Goal: Task Accomplishment & Management: Use online tool/utility

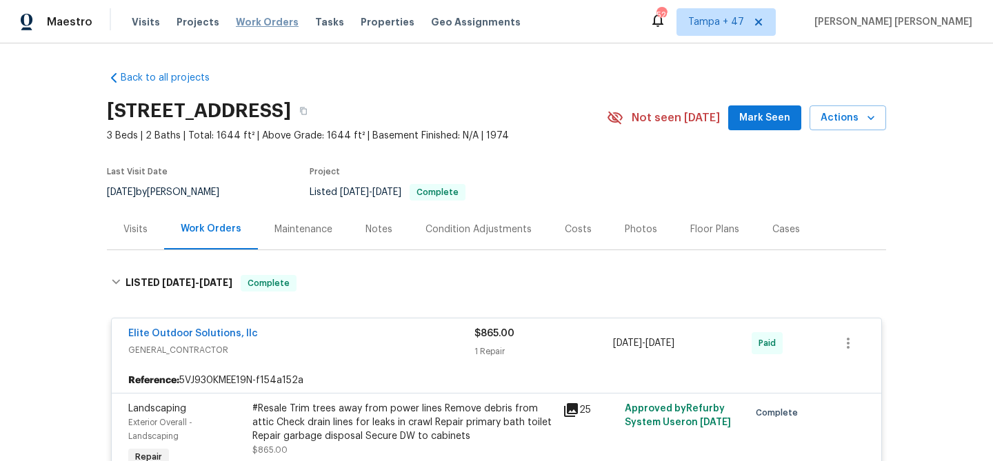
click at [258, 21] on span "Work Orders" at bounding box center [267, 22] width 63 height 14
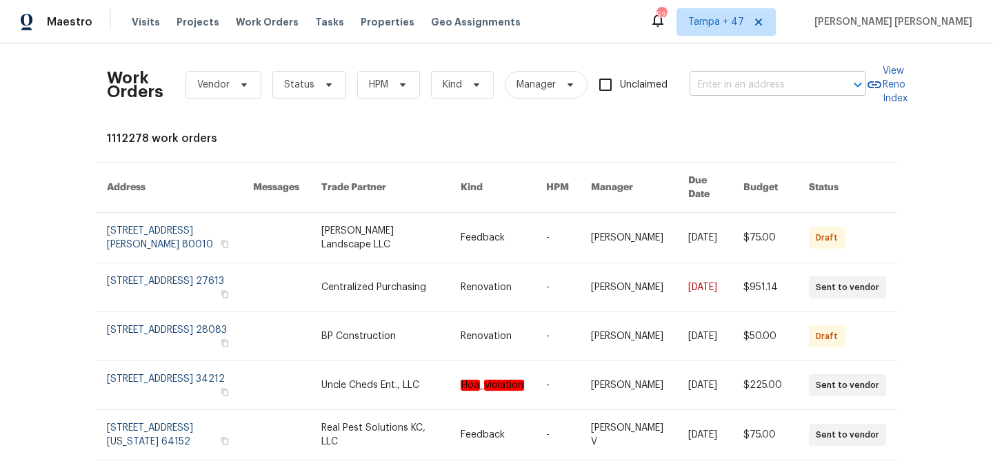
click at [708, 86] on input "text" at bounding box center [758, 84] width 138 height 21
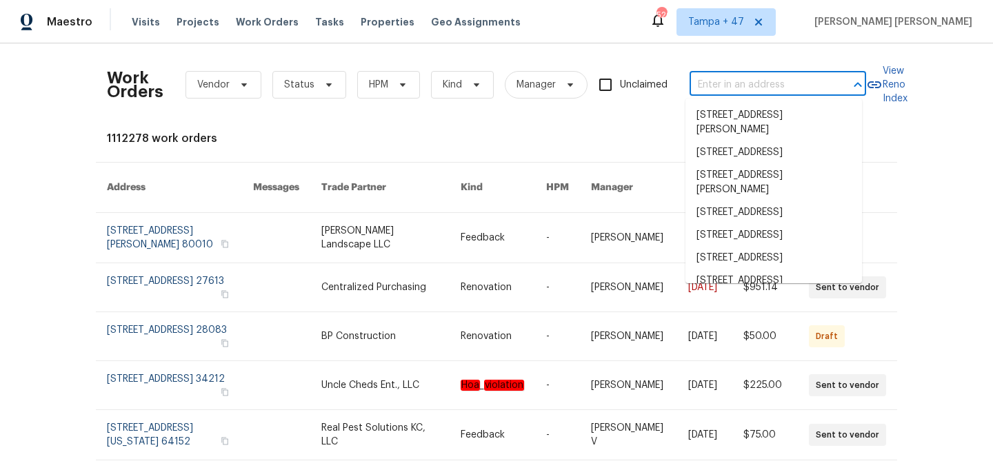
paste input "232 Raven Falls Ln, Simpsonville, SC 29681"
type input "232 Raven Falls Ln, Simpsonville, SC 29681"
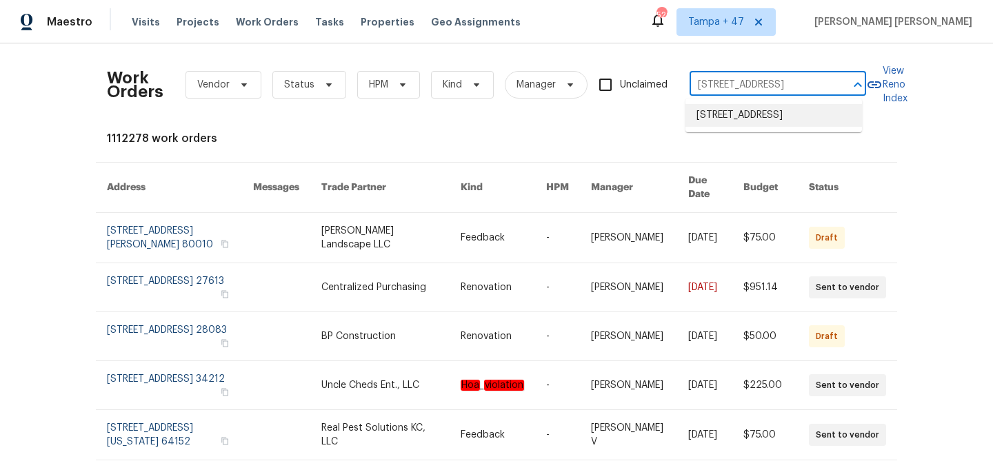
click at [747, 114] on li "232 Raven Falls Ln, Simpsonville, SC 29681" at bounding box center [773, 115] width 176 height 23
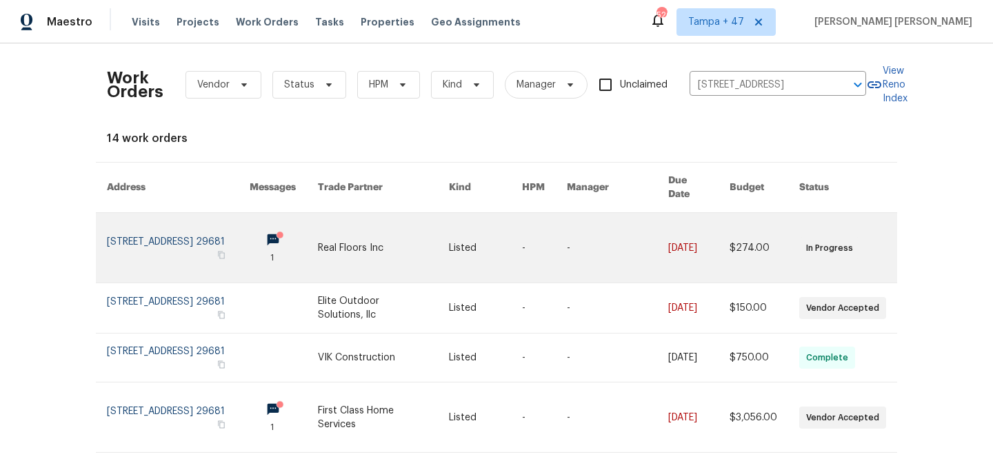
click at [676, 223] on link at bounding box center [698, 248] width 61 height 70
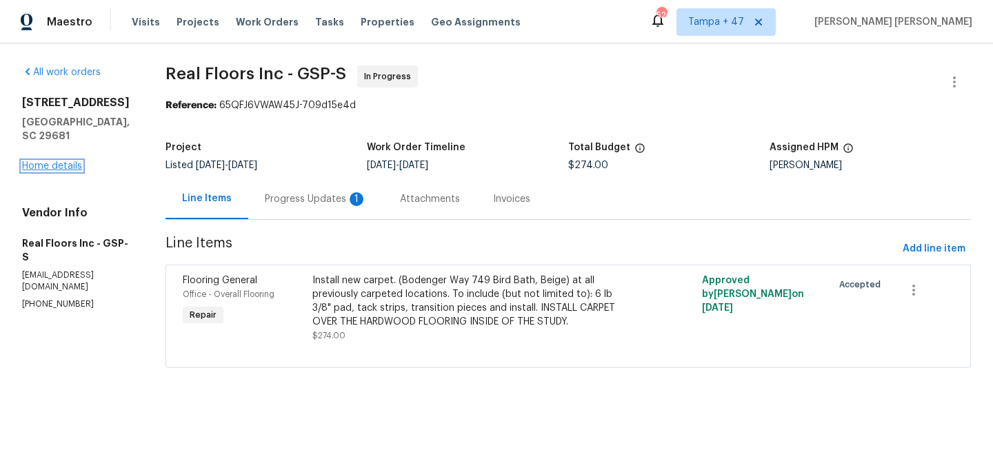
click at [73, 161] on link "Home details" at bounding box center [52, 166] width 60 height 10
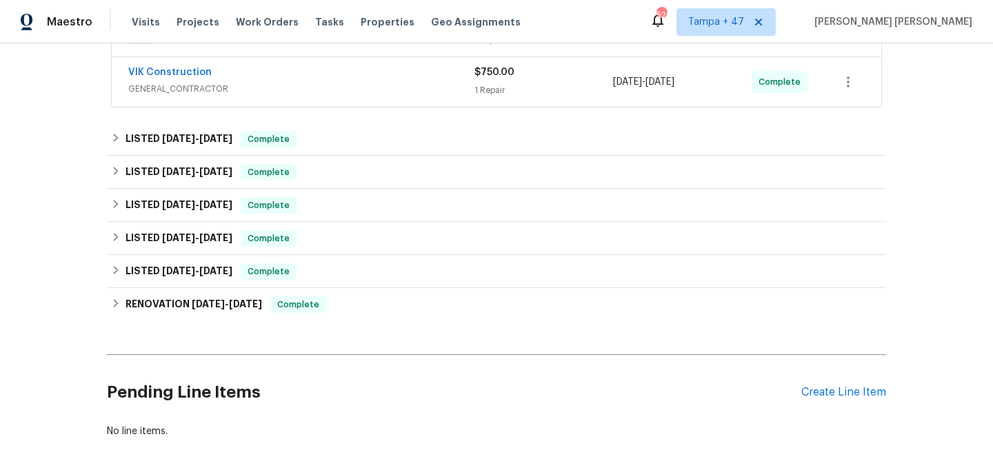
scroll to position [405, 0]
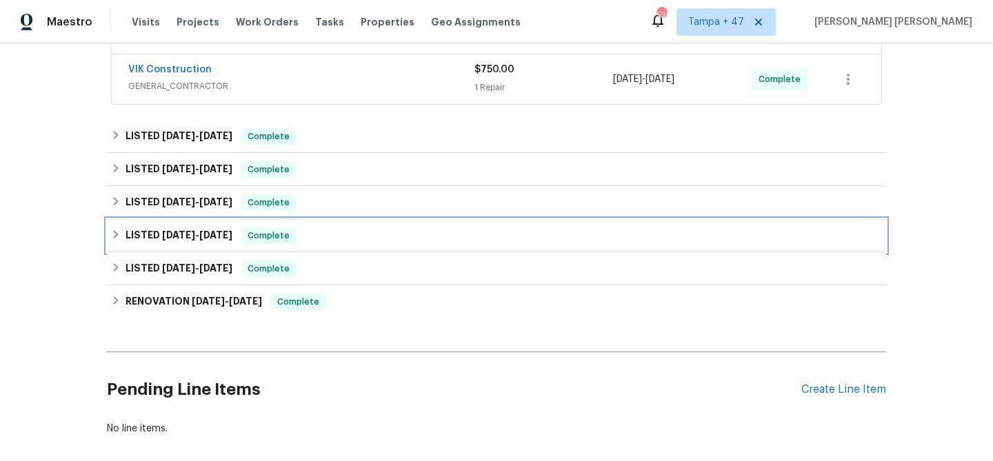
click at [242, 240] on span "Complete" at bounding box center [268, 236] width 53 height 14
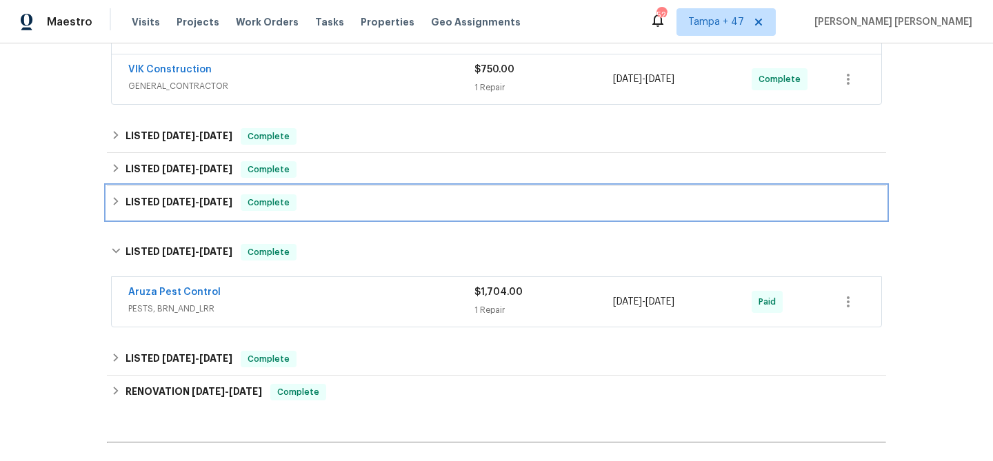
drag, startPoint x: 265, startPoint y: 208, endPoint x: 280, endPoint y: 190, distance: 23.6
click at [266, 207] on span "Complete" at bounding box center [268, 203] width 53 height 14
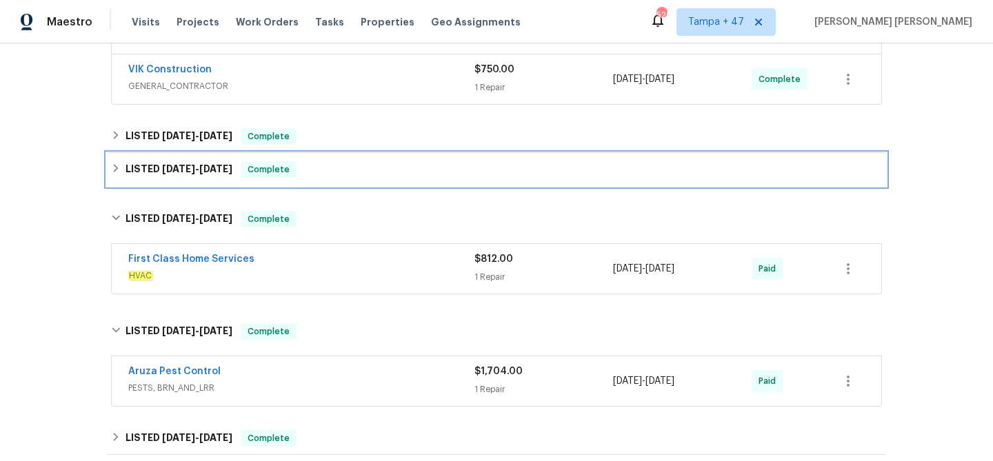
click at [294, 172] on div "LISTED 9/4/25 - 9/8/25 Complete" at bounding box center [496, 169] width 771 height 17
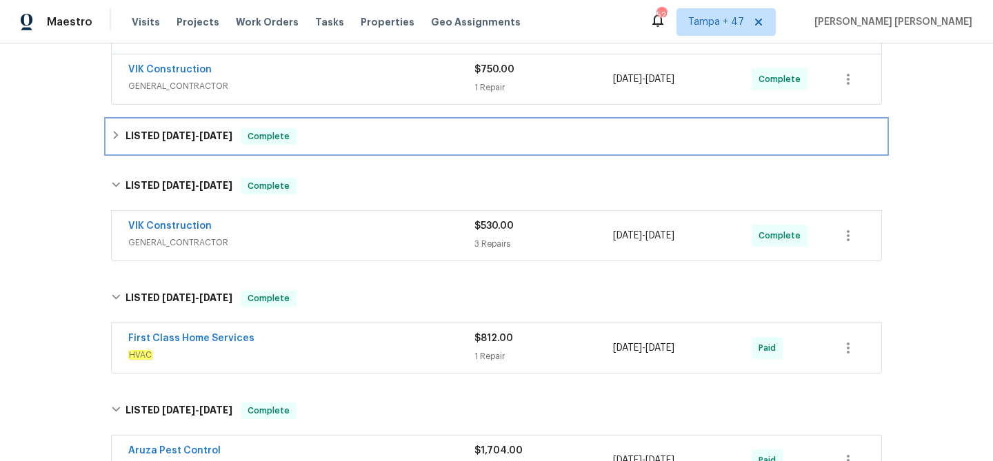
click at [321, 136] on div "LISTED 9/4/25 - 9/11/25 Complete" at bounding box center [496, 136] width 771 height 17
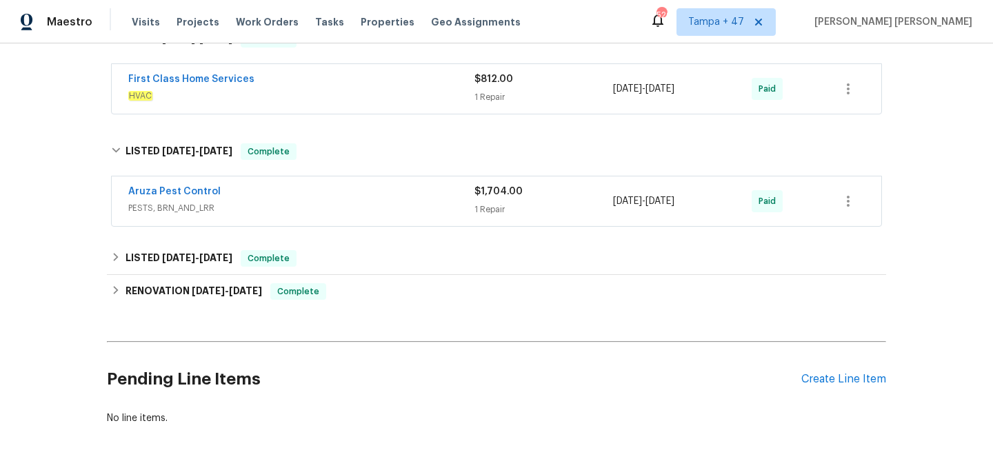
scroll to position [716, 0]
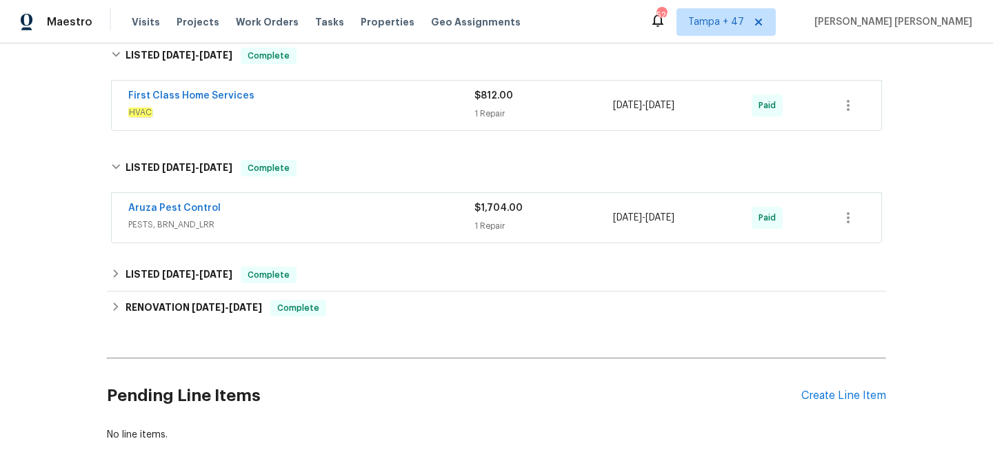
click at [518, 227] on div "1 Repair" at bounding box center [543, 226] width 139 height 14
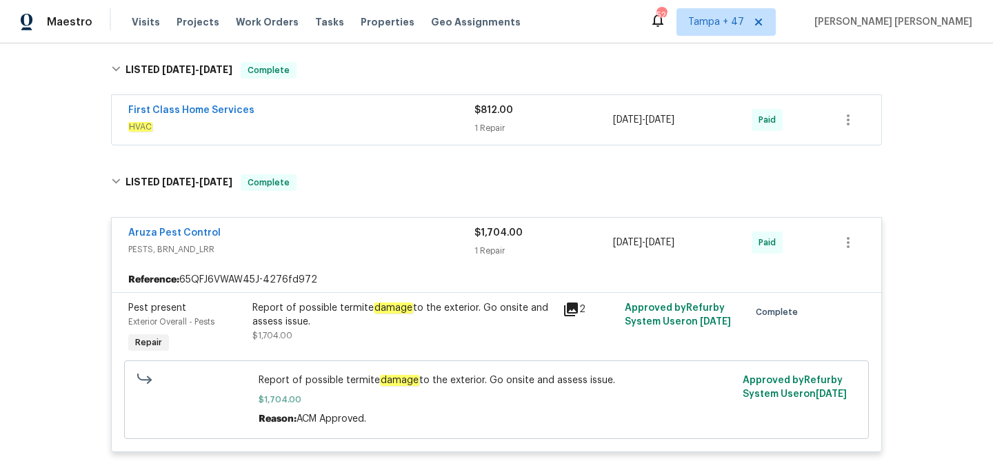
scroll to position [625, 0]
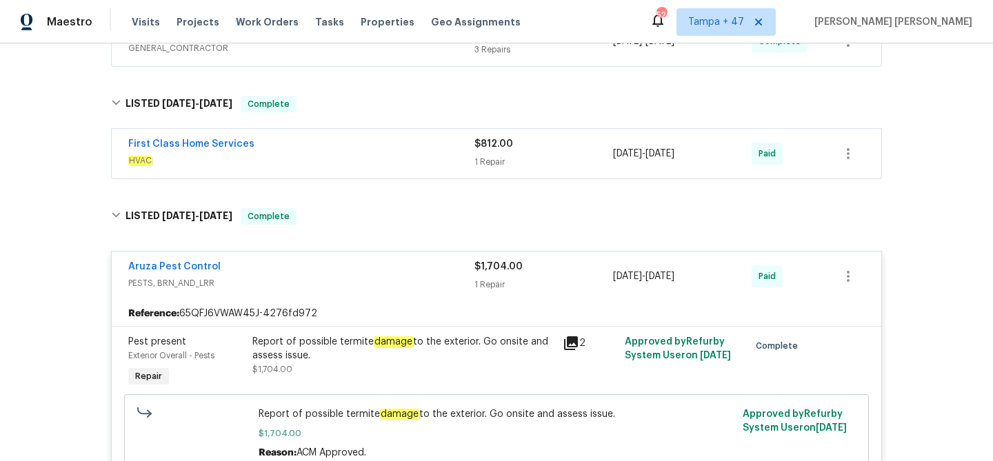
click at [403, 160] on span "HVAC" at bounding box center [301, 161] width 346 height 14
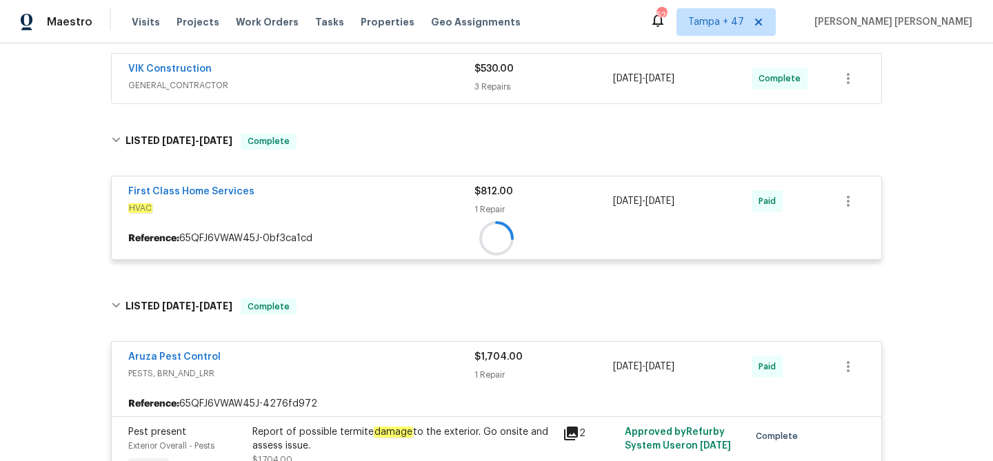
scroll to position [449, 0]
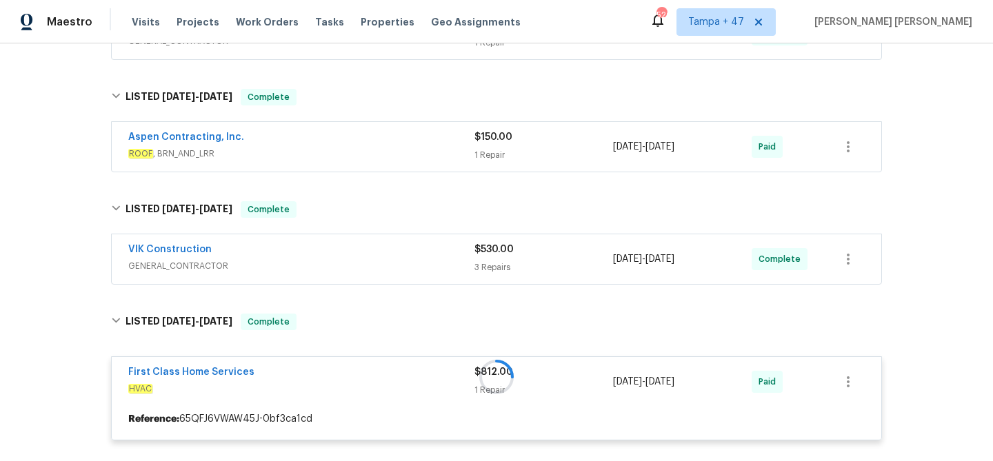
click at [418, 252] on div "VIK Construction" at bounding box center [301, 251] width 346 height 17
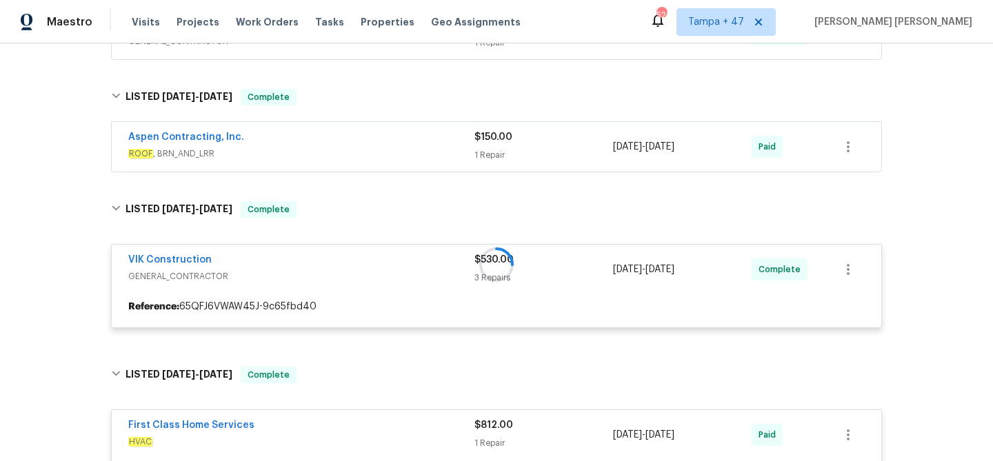
click at [425, 148] on span "ROOF , BRN_AND_LRR" at bounding box center [301, 154] width 346 height 14
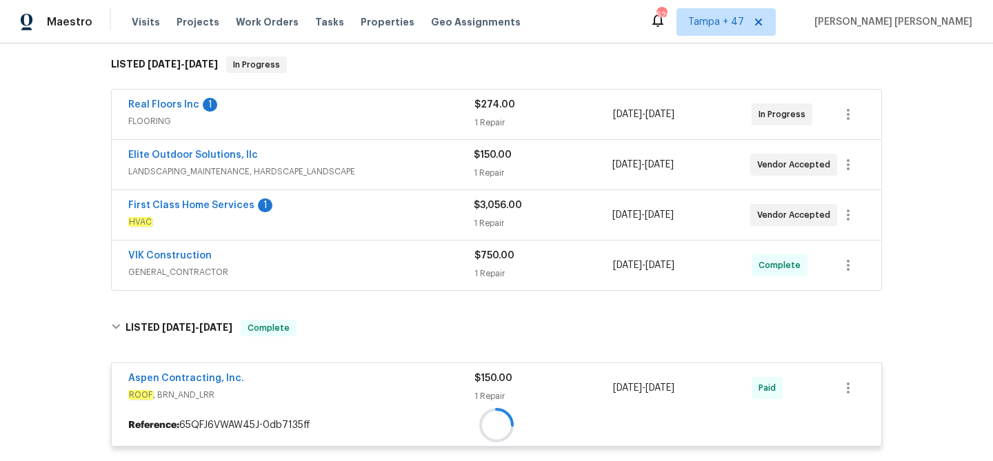
scroll to position [192, 0]
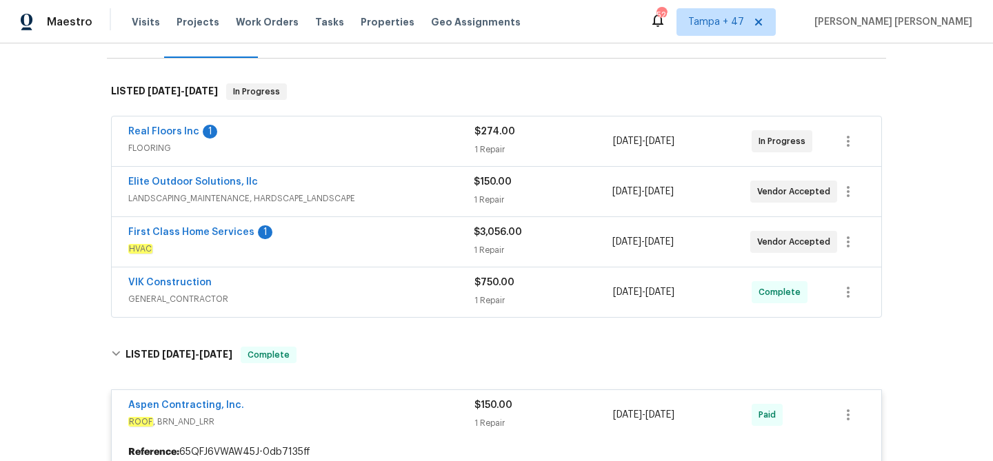
click at [429, 287] on div "VIK Construction" at bounding box center [301, 284] width 346 height 17
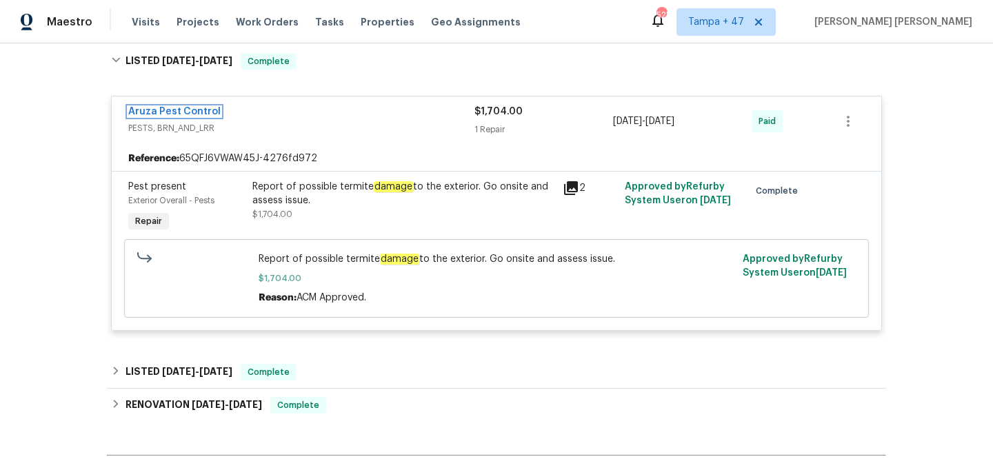
scroll to position [1762, 0]
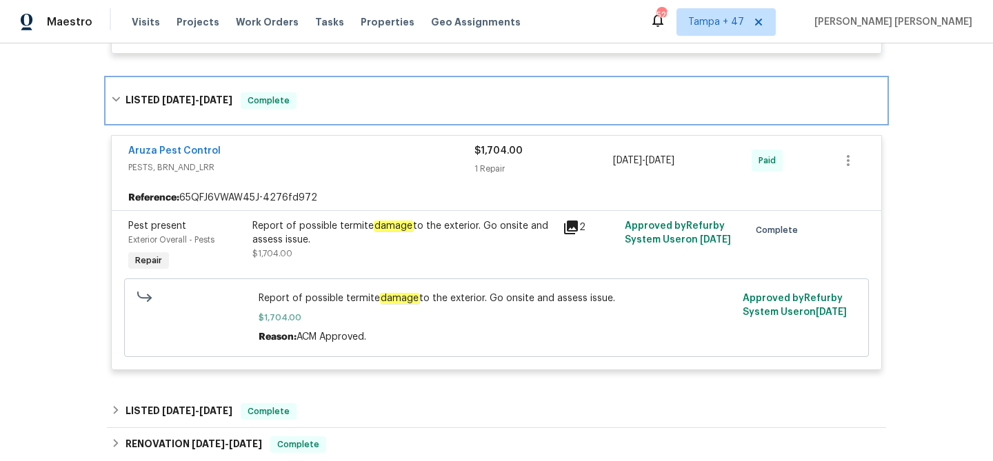
click at [209, 95] on span "5/19/25" at bounding box center [215, 100] width 33 height 10
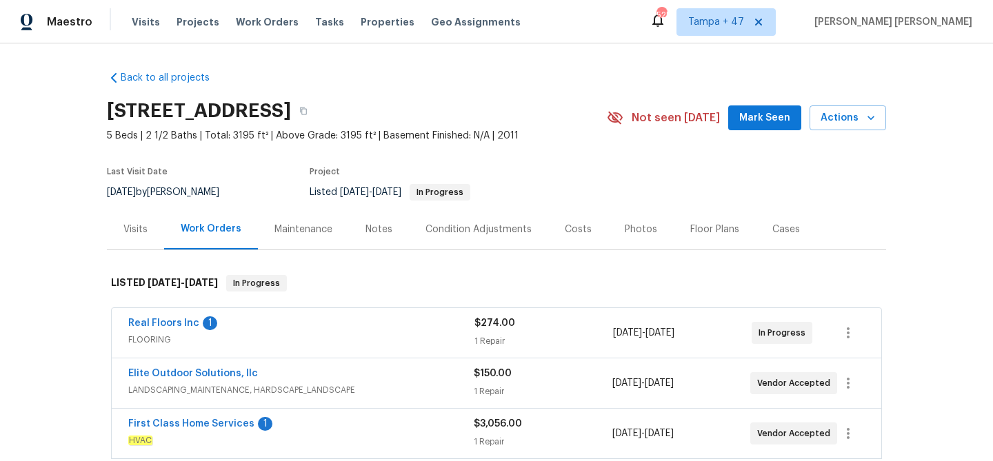
scroll to position [128, 0]
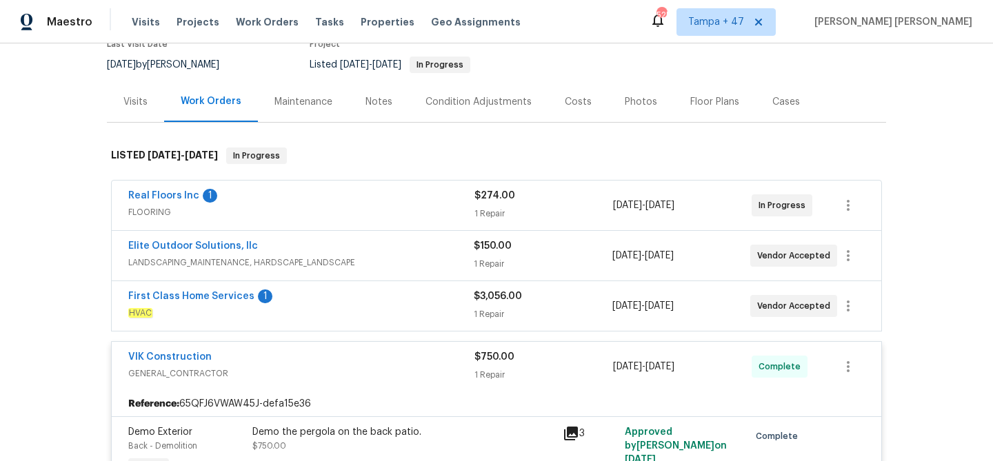
click at [406, 305] on div "First Class Home Services 1" at bounding box center [300, 298] width 345 height 17
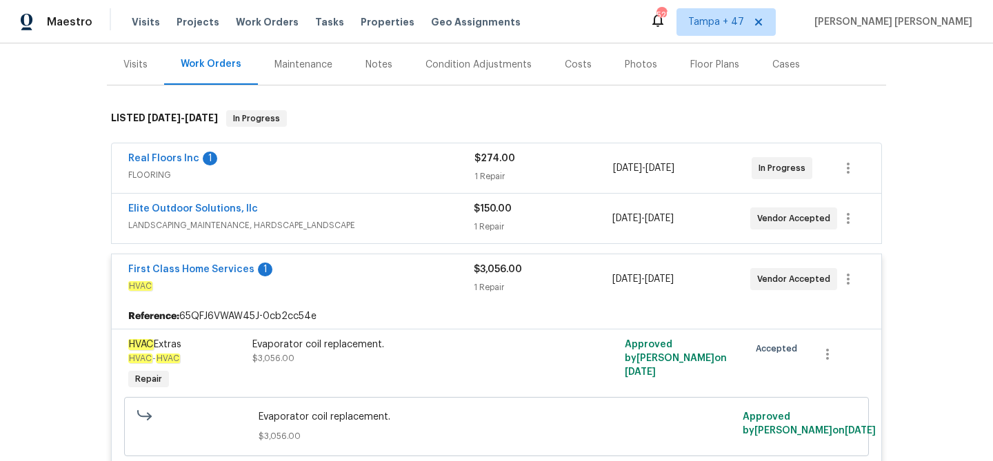
scroll to position [176, 0]
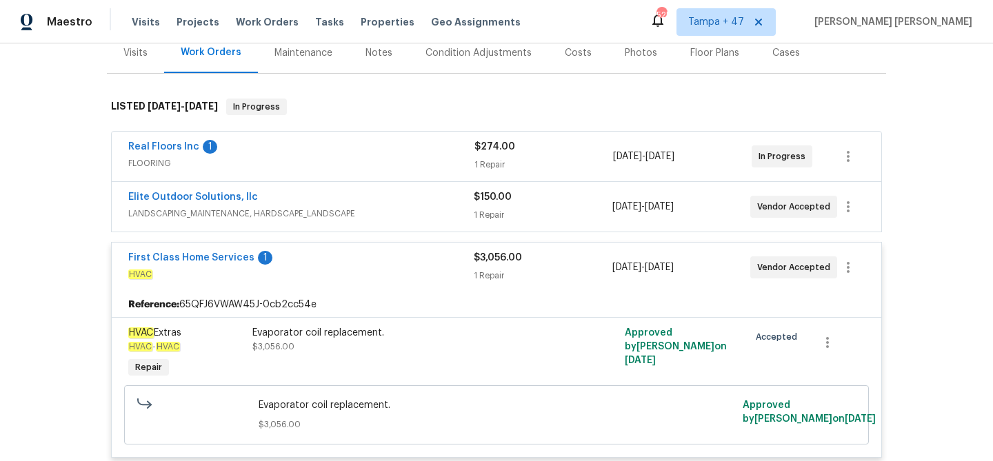
click at [434, 194] on div "Elite Outdoor Solutions, llc" at bounding box center [300, 198] width 345 height 17
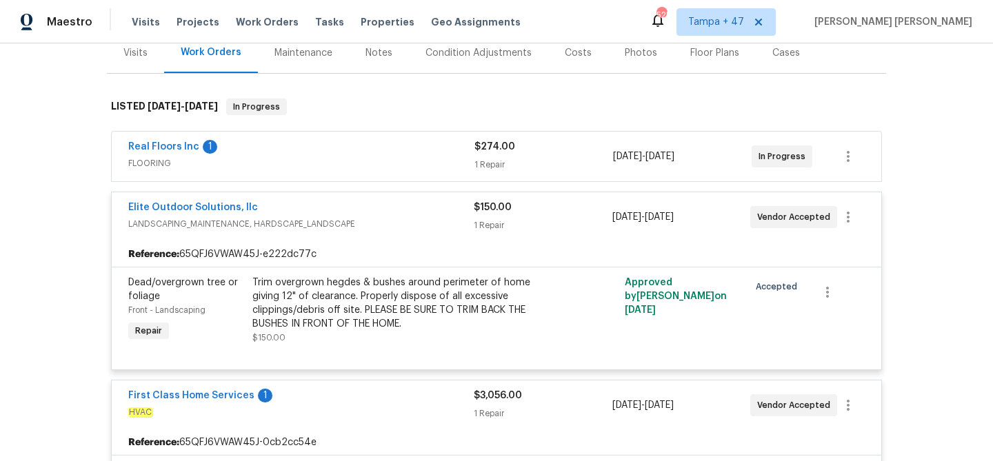
click at [427, 156] on span "FLOORING" at bounding box center [301, 163] width 346 height 14
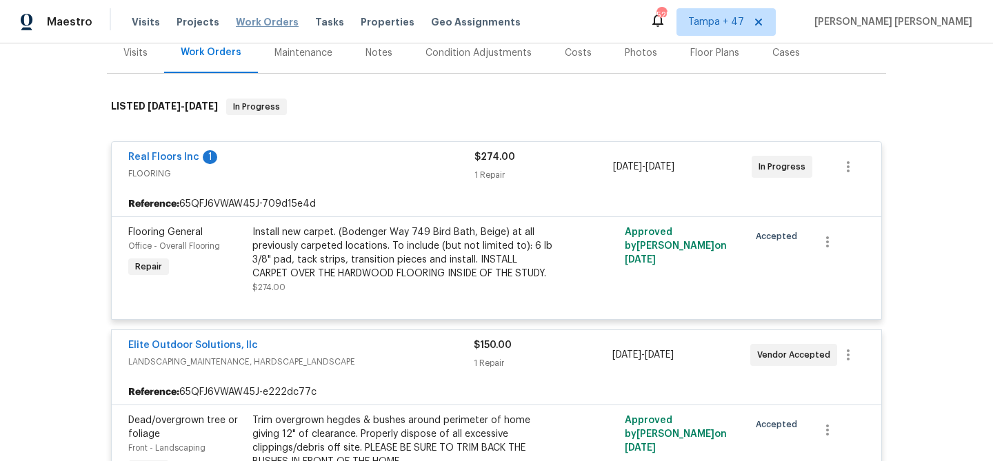
click at [274, 19] on span "Work Orders" at bounding box center [267, 22] width 63 height 14
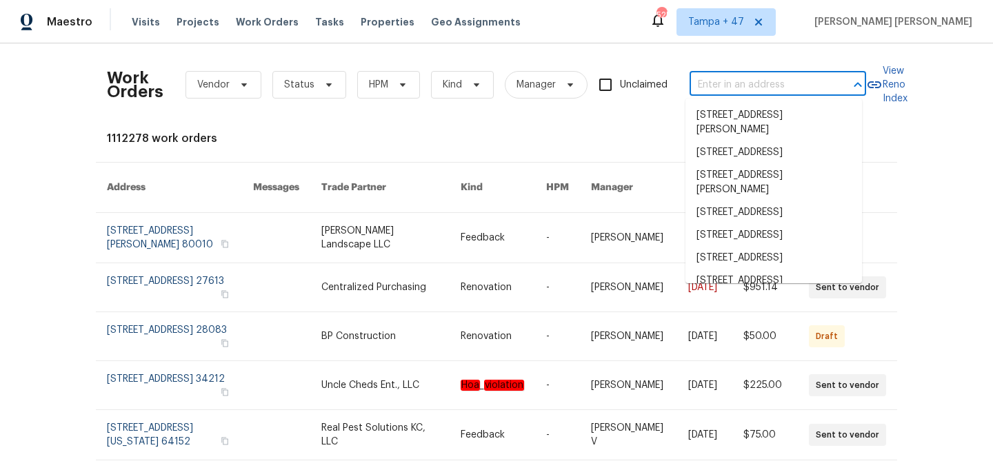
click at [788, 88] on input "text" at bounding box center [758, 84] width 138 height 21
paste input "126 Blue Springs Way, Simpsonville, SC 29680"
type input "126 Blue Springs Way, Simpsonville, SC 29680"
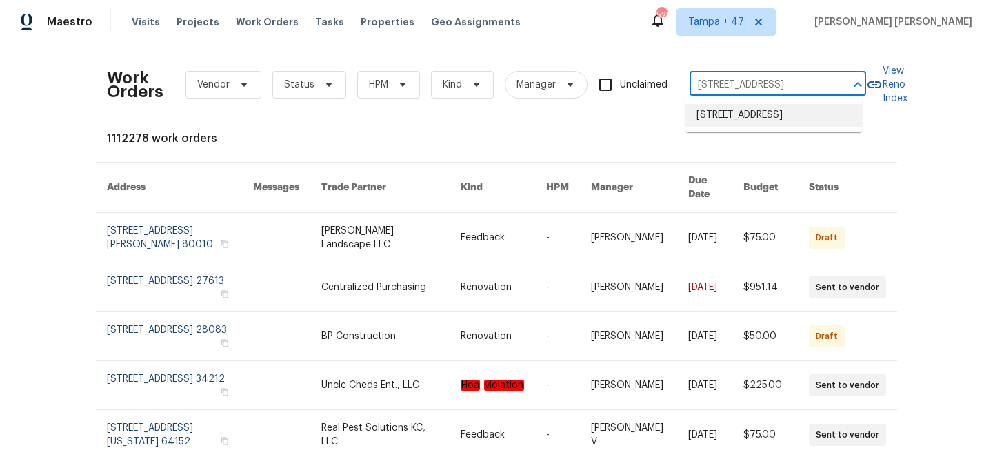
click at [789, 113] on li "126 Blue Springs Way, Simpsonville, SC 29680" at bounding box center [773, 115] width 176 height 23
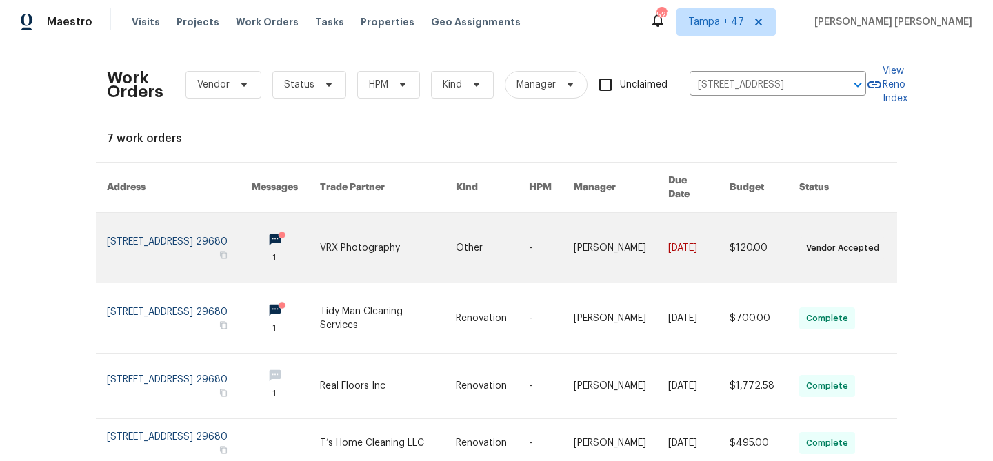
click at [669, 215] on link at bounding box center [698, 248] width 61 height 70
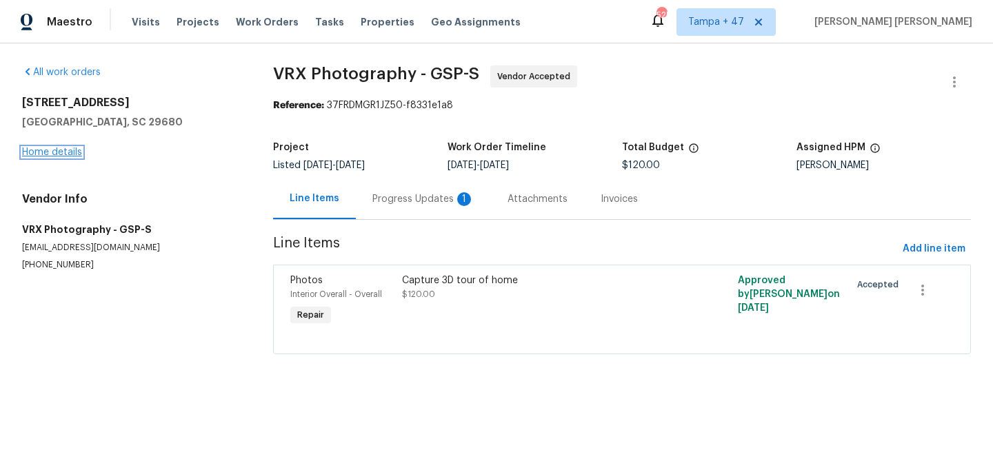
click at [52, 154] on link "Home details" at bounding box center [52, 153] width 60 height 10
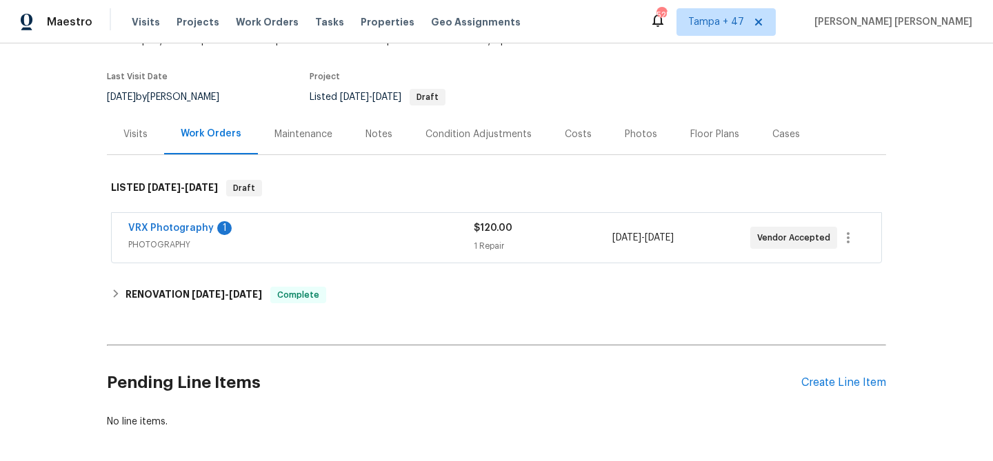
scroll to position [167, 0]
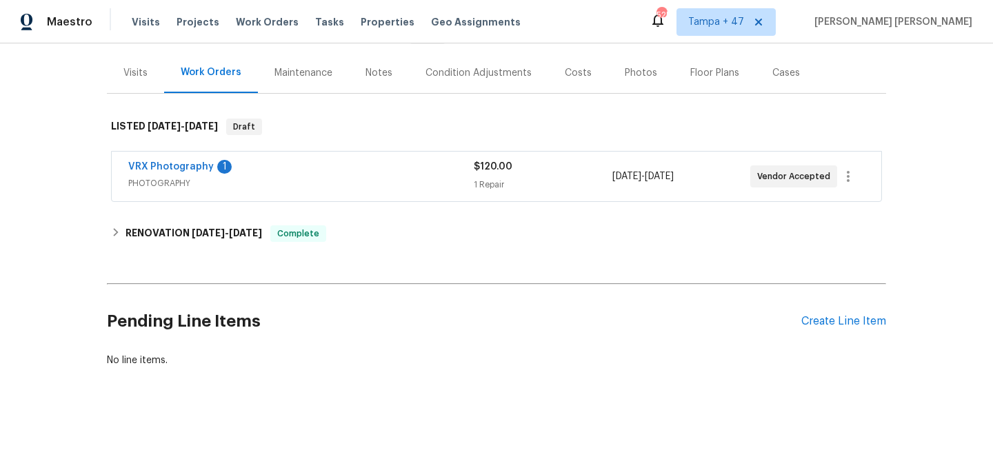
click at [343, 176] on span "PHOTOGRAPHY" at bounding box center [300, 183] width 345 height 14
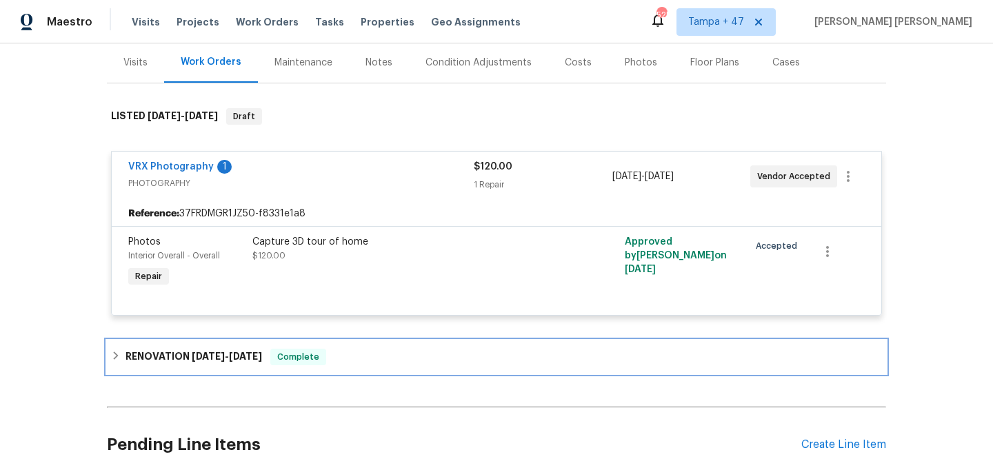
click at [246, 352] on span "9/23/25" at bounding box center [245, 357] width 33 height 10
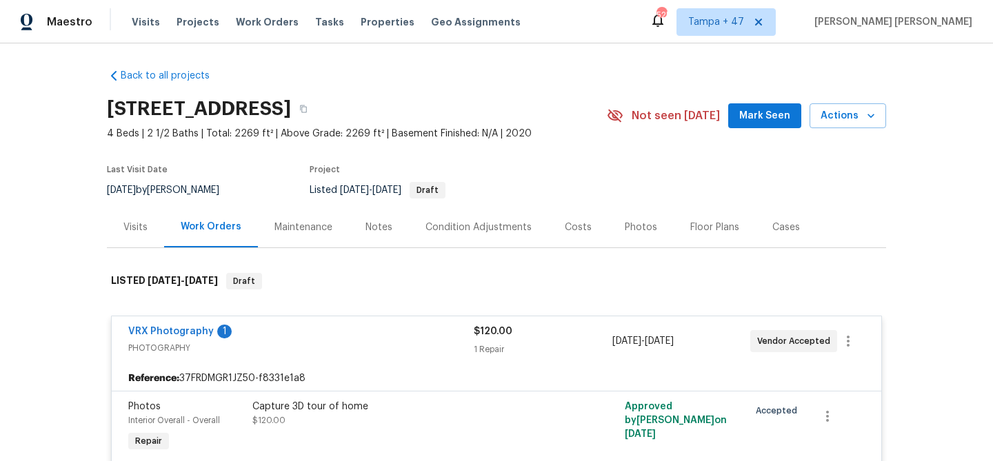
scroll to position [0, 0]
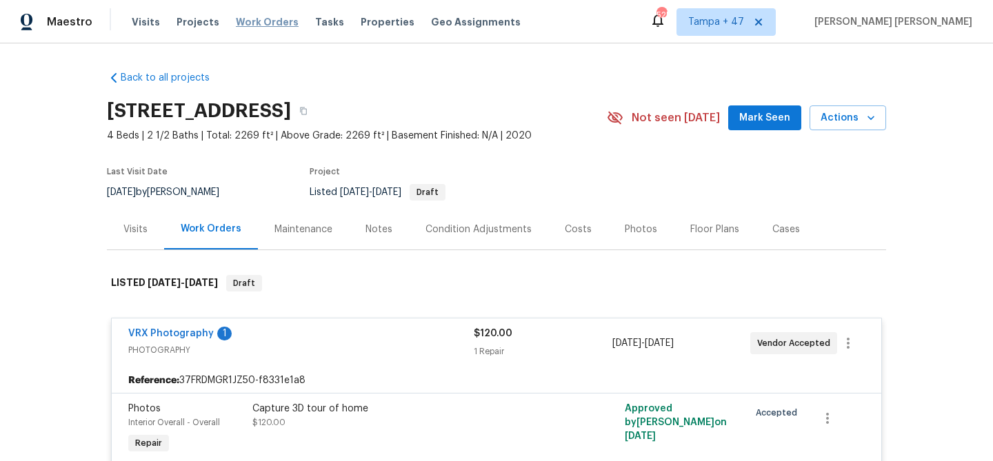
click at [261, 26] on span "Work Orders" at bounding box center [267, 22] width 63 height 14
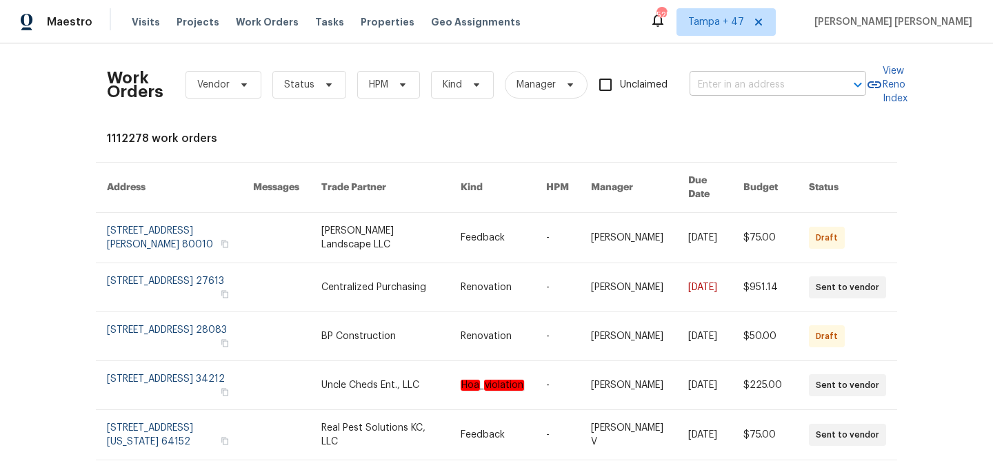
click at [753, 90] on input "text" at bounding box center [758, 84] width 138 height 21
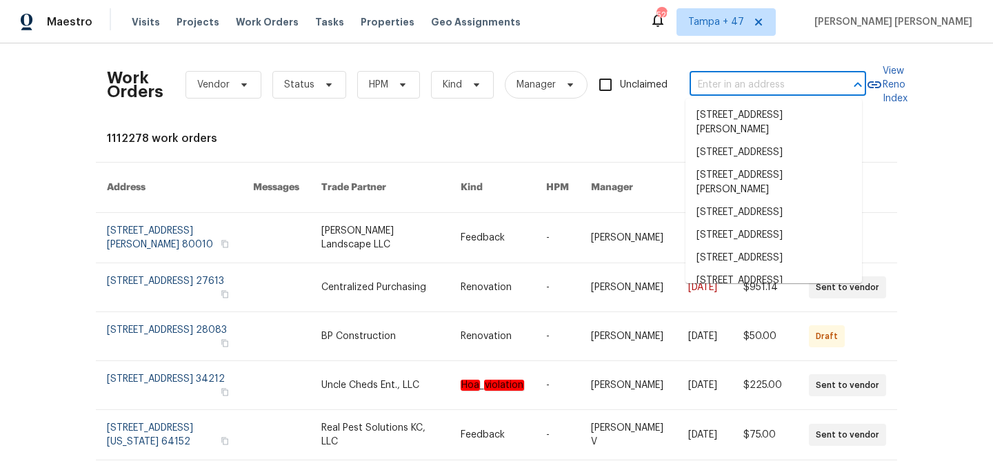
paste input "164 Appletree Ln, West Columbia, SC 29170"
type input "164 Appletree Ln, West Columbia, SC 29170"
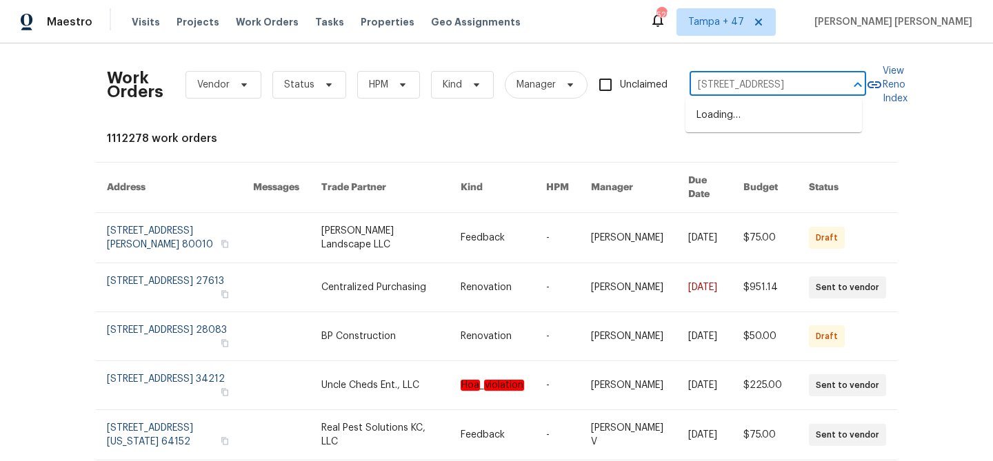
scroll to position [0, 68]
click at [725, 116] on li "164 Appletree Ln, West Columbia, SC 29170" at bounding box center [773, 115] width 176 height 23
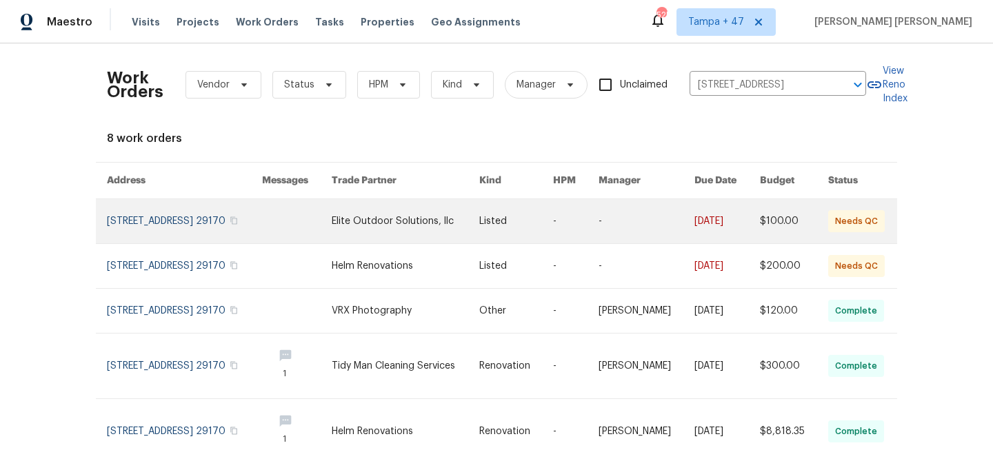
click at [723, 226] on link at bounding box center [726, 221] width 65 height 44
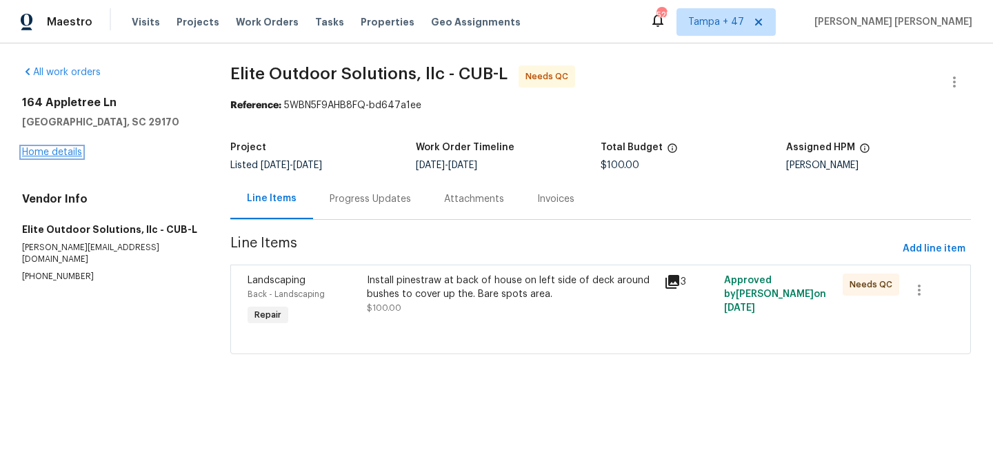
click at [49, 153] on link "Home details" at bounding box center [52, 153] width 60 height 10
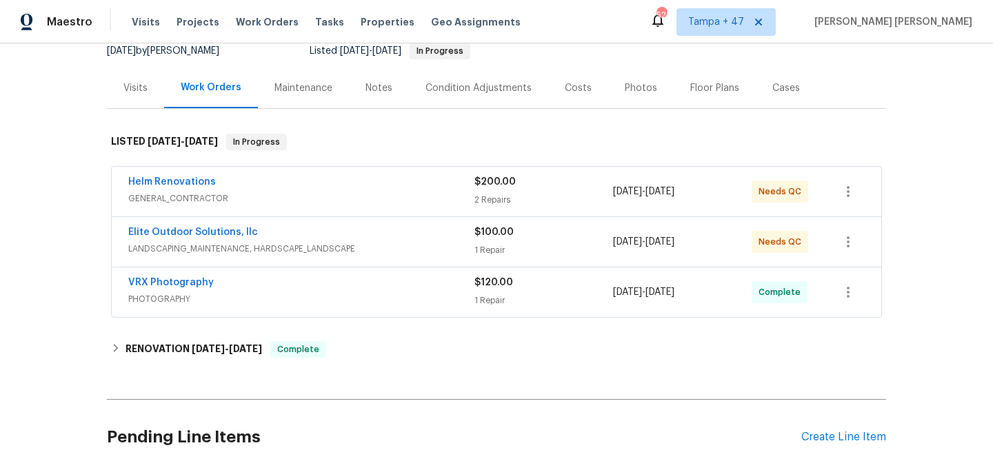
scroll to position [241, 0]
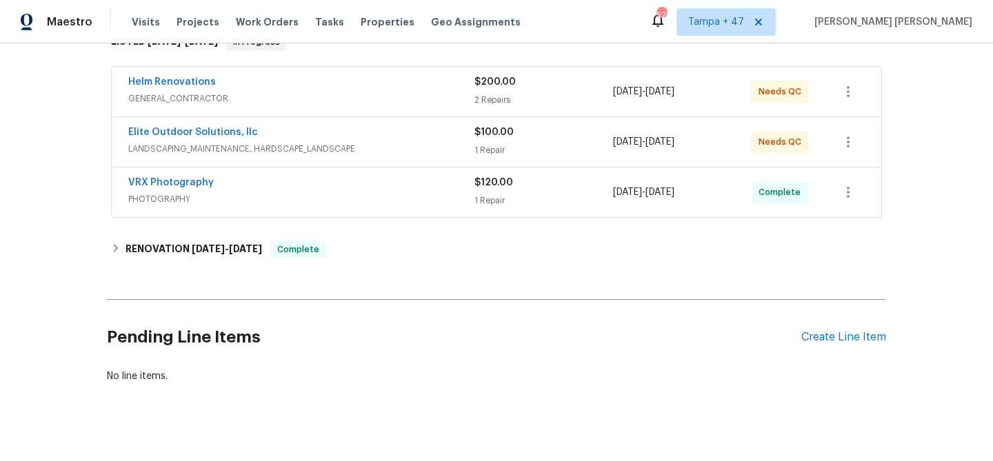
click at [560, 197] on div "1 Repair" at bounding box center [543, 201] width 139 height 14
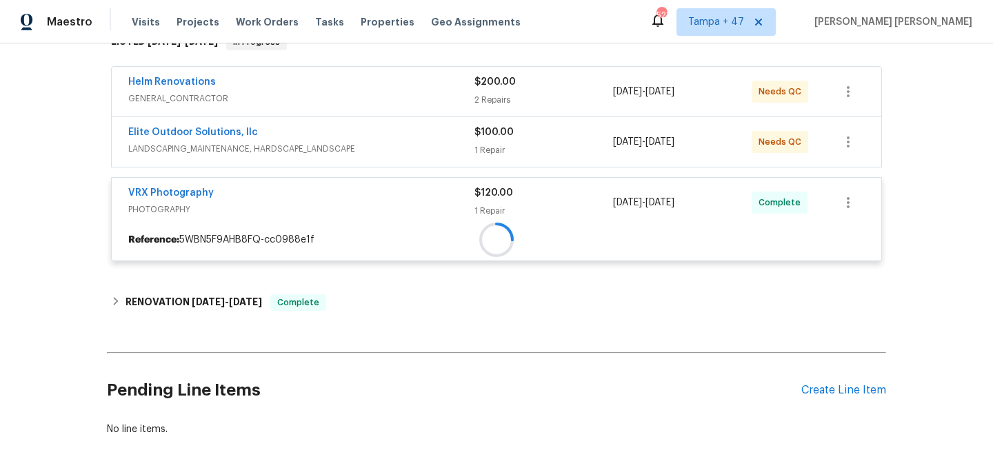
click at [564, 132] on div "Helm Renovations GENERAL_CONTRACTOR $200.00 2 Repairs 9/25/2025 - 9/29/2025 Nee…" at bounding box center [496, 169] width 771 height 204
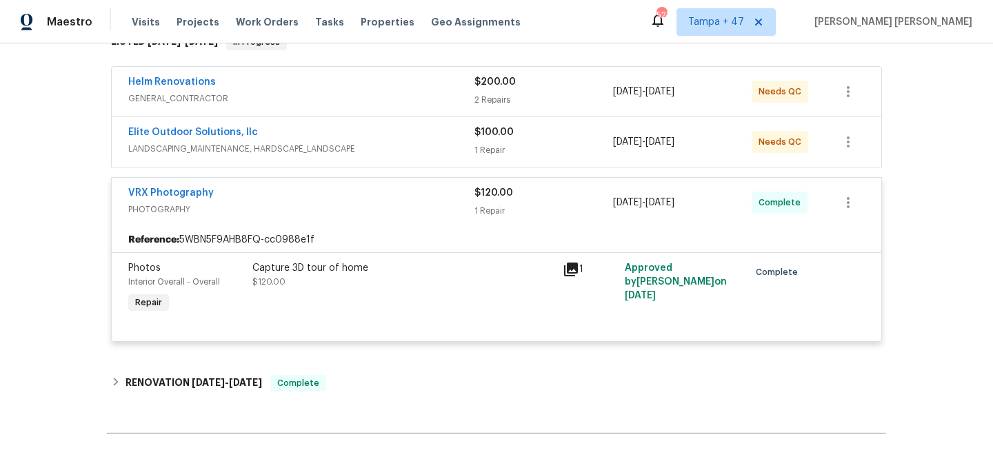
drag, startPoint x: 564, startPoint y: 148, endPoint x: 560, endPoint y: 85, distance: 62.2
click at [565, 148] on div "1 Repair" at bounding box center [543, 150] width 139 height 14
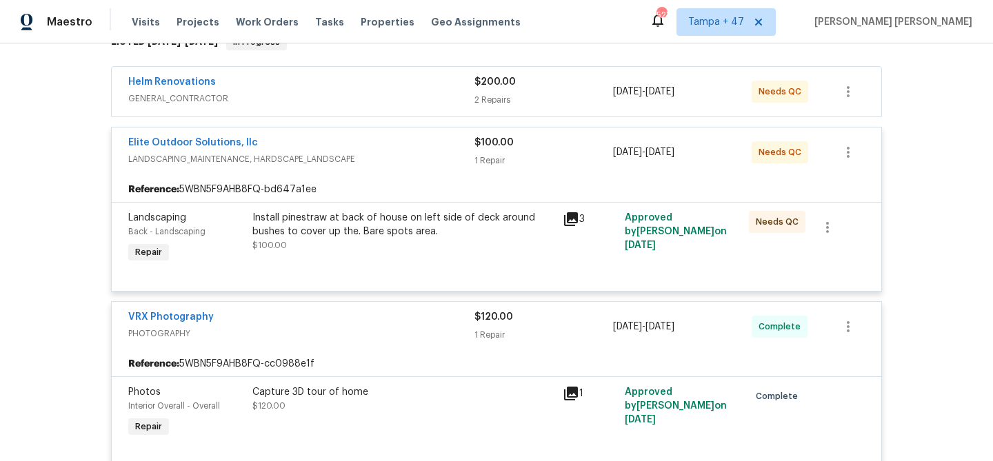
click at [562, 74] on div "Helm Renovations GENERAL_CONTRACTOR $200.00 2 Repairs 9/25/2025 - 9/29/2025 Nee…" at bounding box center [496, 92] width 769 height 50
click at [558, 87] on div "$200.00" at bounding box center [543, 82] width 139 height 14
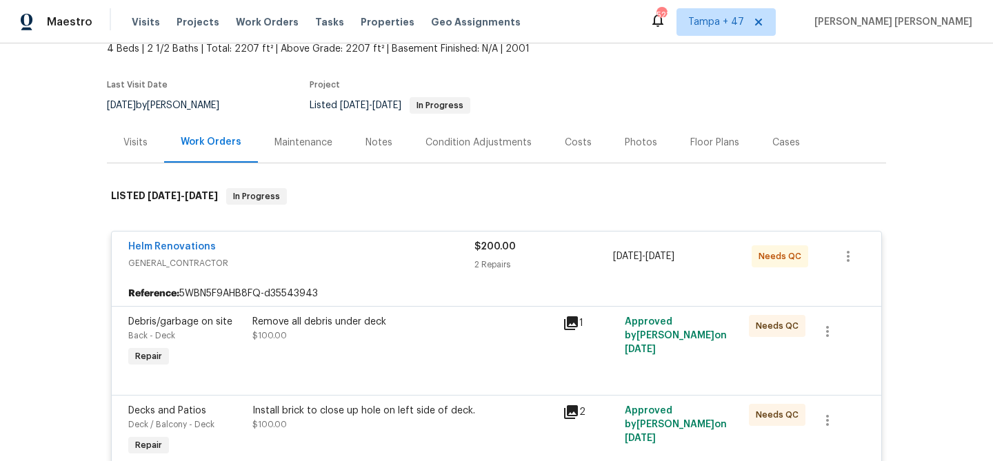
scroll to position [0, 0]
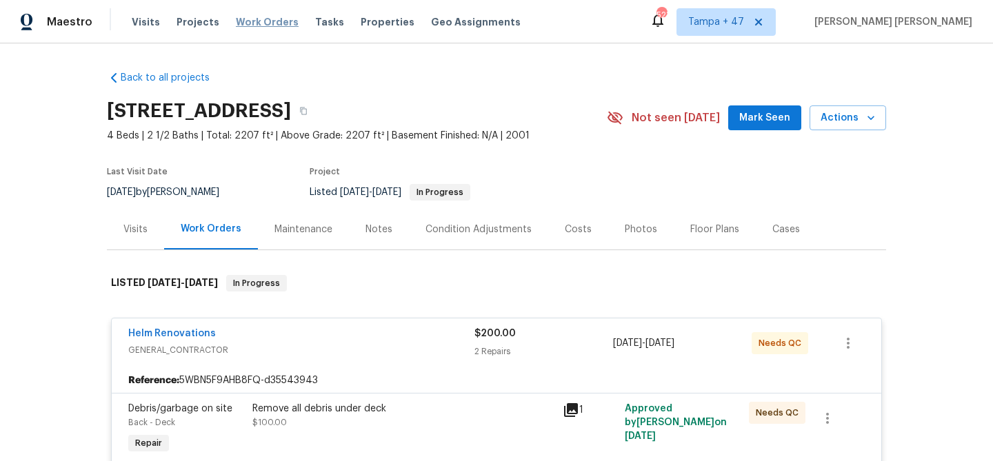
click at [259, 19] on span "Work Orders" at bounding box center [267, 22] width 63 height 14
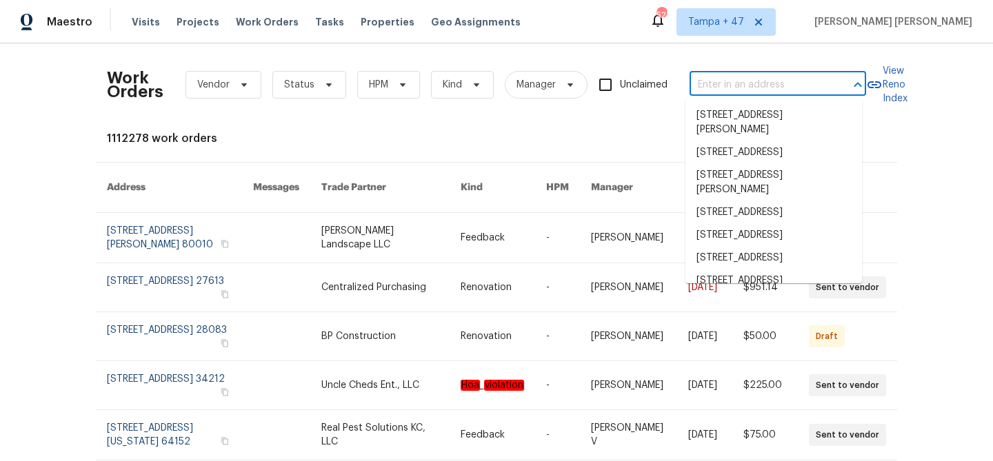
click at [737, 78] on input "text" at bounding box center [758, 84] width 138 height 21
paste input "8345 Troxaway Ct, Lewisville, NC 27023"
type input "8345 Troxaway Ct, Lewisville, NC 27023"
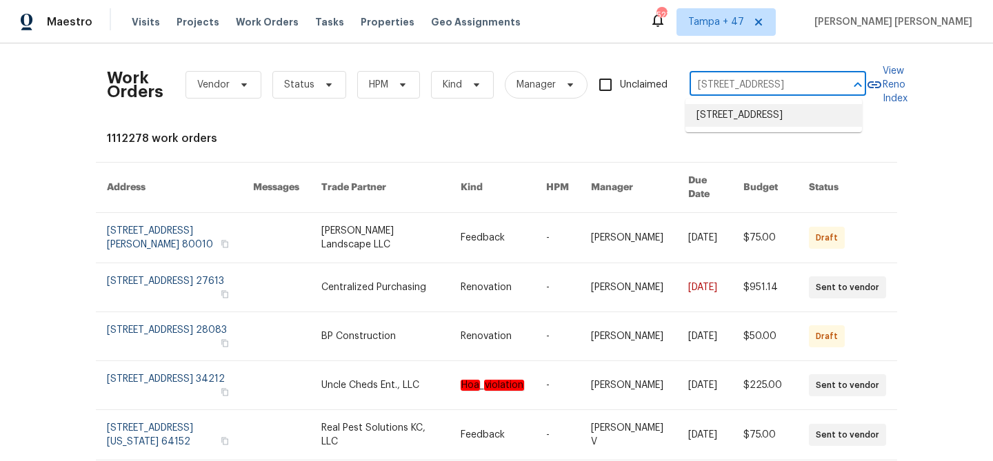
click at [742, 120] on li "8345 Troxaway Ct, Lewisville, NC 27023" at bounding box center [773, 115] width 176 height 23
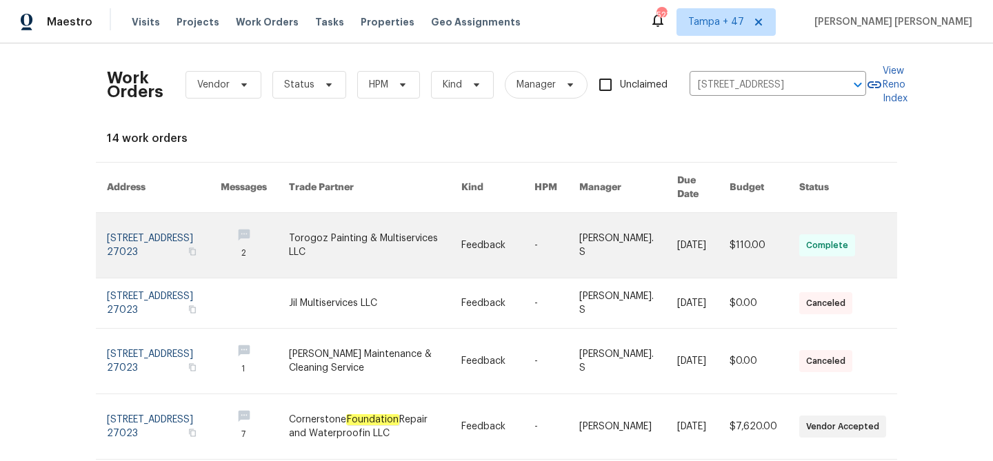
click at [666, 234] on td "10/1/2025" at bounding box center [692, 245] width 52 height 65
click at [605, 243] on link at bounding box center [628, 245] width 98 height 65
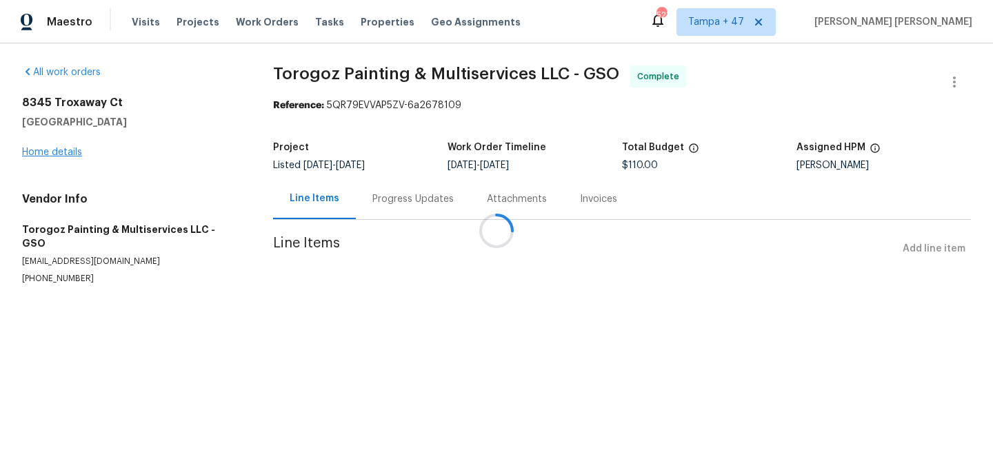
click at [54, 155] on div at bounding box center [496, 230] width 993 height 461
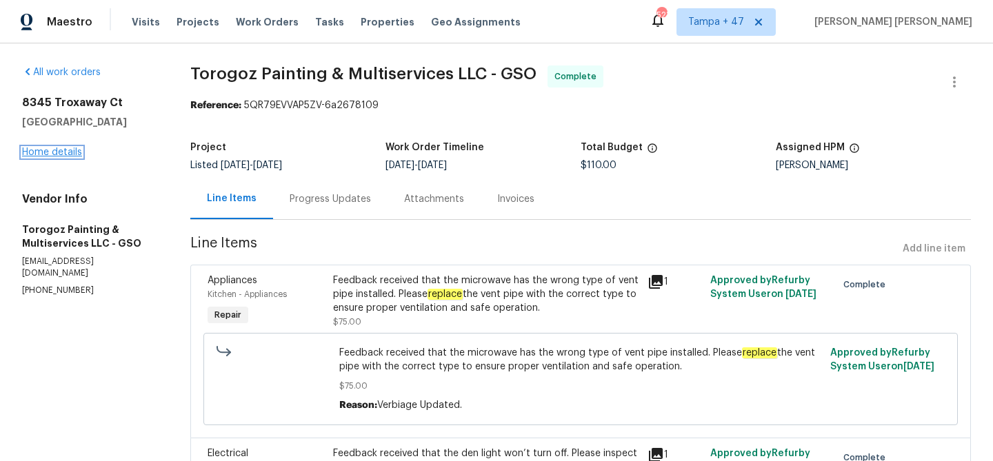
click at [61, 151] on link "Home details" at bounding box center [52, 153] width 60 height 10
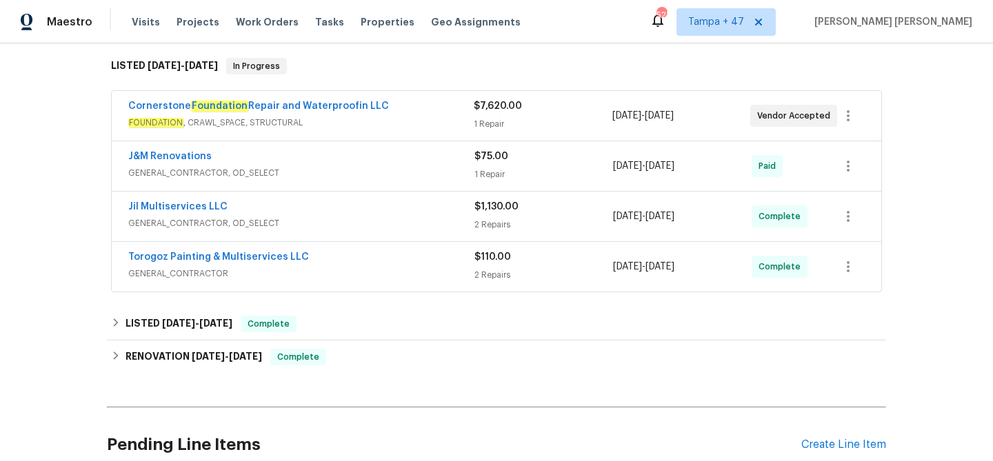
scroll to position [351, 0]
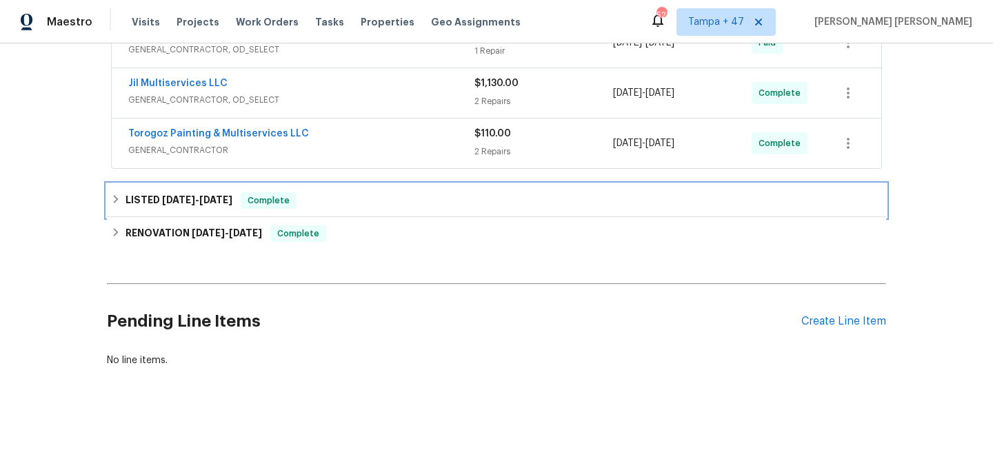
click at [300, 193] on div "LISTED 8/12/25 - 8/15/25 Complete" at bounding box center [496, 200] width 771 height 17
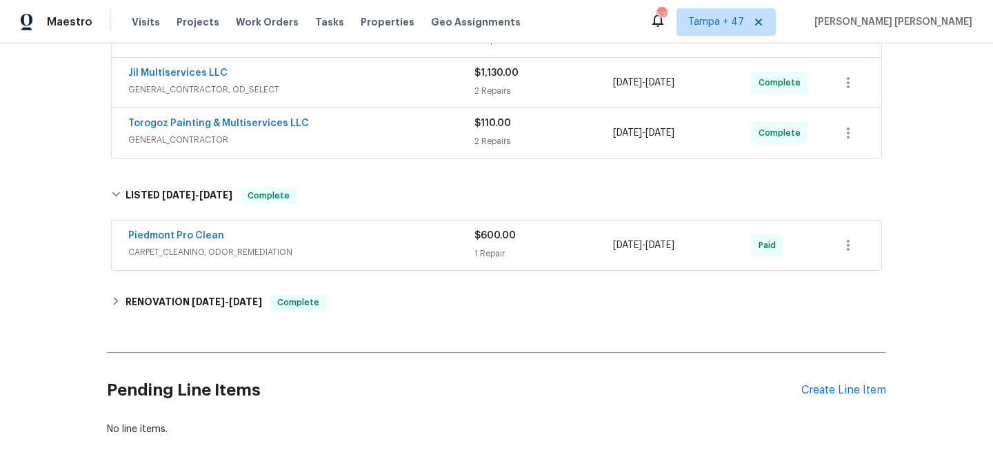
click at [414, 244] on div "Piedmont Pro Clean" at bounding box center [301, 237] width 346 height 17
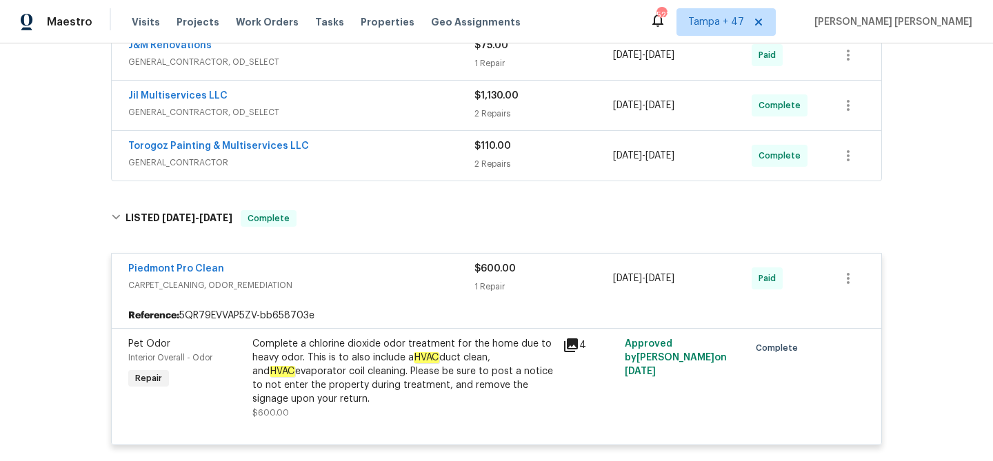
click at [443, 152] on div "Torogoz Painting & Multiservices LLC" at bounding box center [301, 147] width 346 height 17
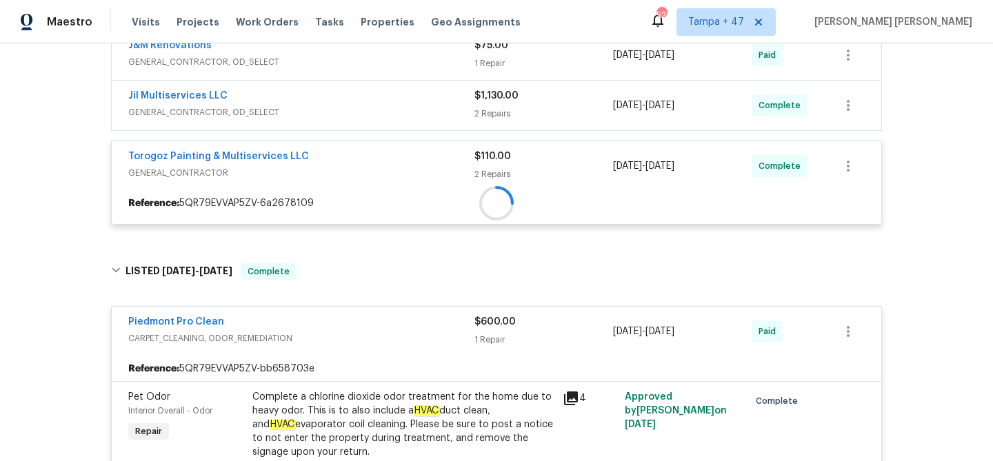
scroll to position [211, 0]
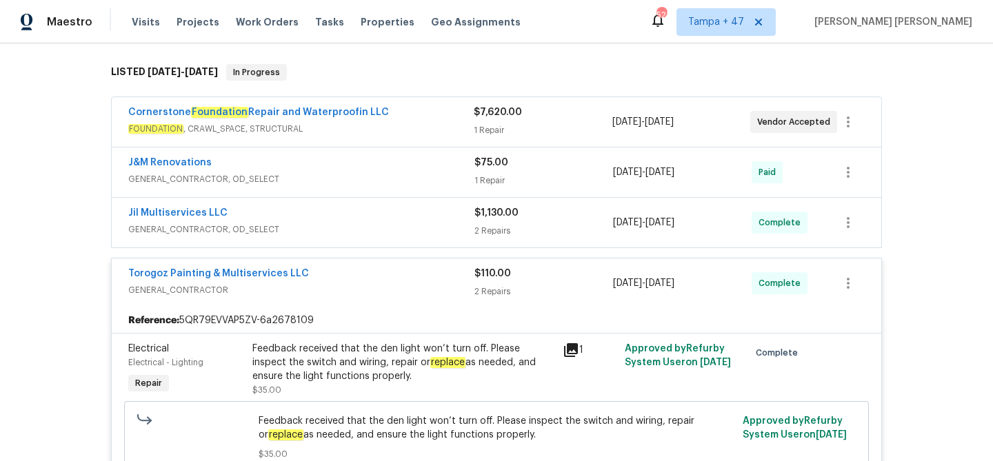
click at [399, 222] on div "Jil Multiservices LLC" at bounding box center [301, 214] width 346 height 17
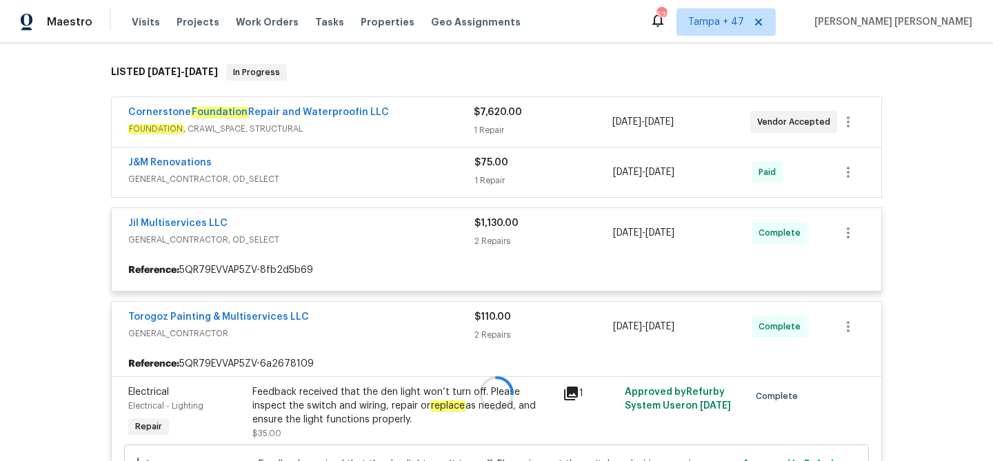
click at [409, 179] on div at bounding box center [496, 393] width 779 height 687
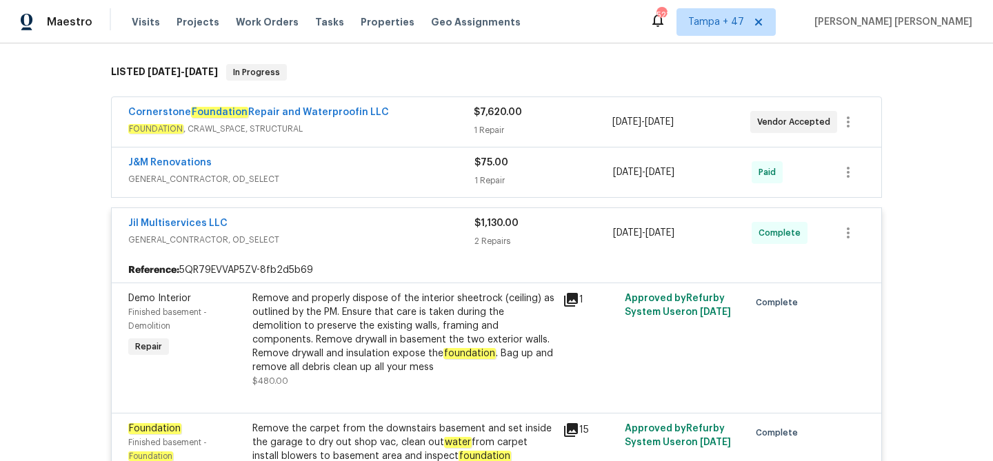
click at [417, 167] on div "J&M Renovations" at bounding box center [301, 164] width 346 height 17
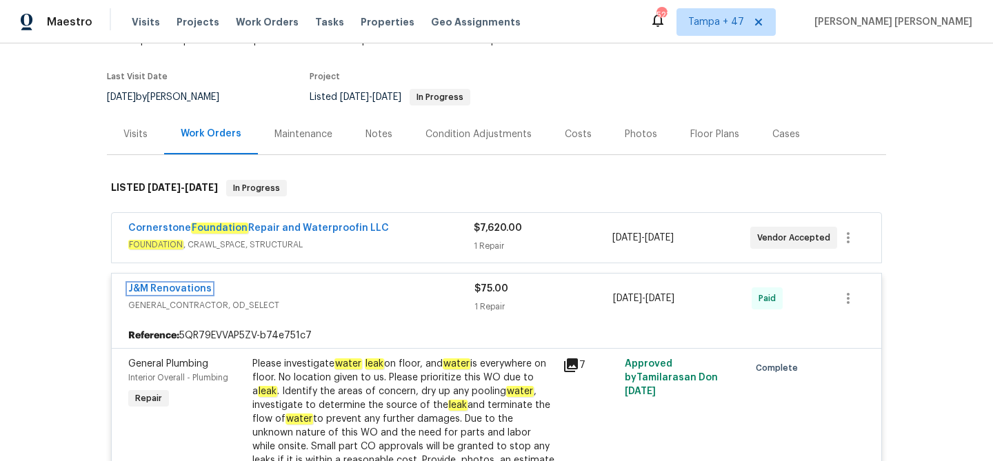
scroll to position [0, 0]
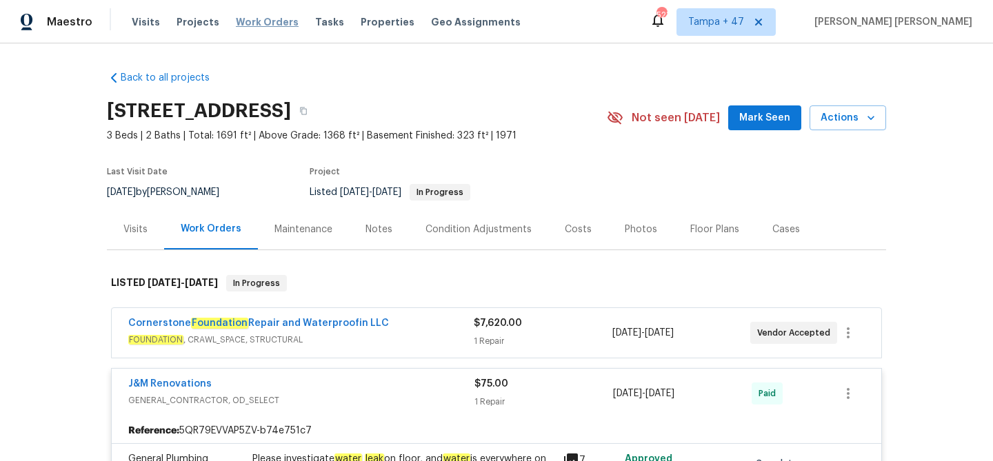
click at [256, 17] on span "Work Orders" at bounding box center [267, 22] width 63 height 14
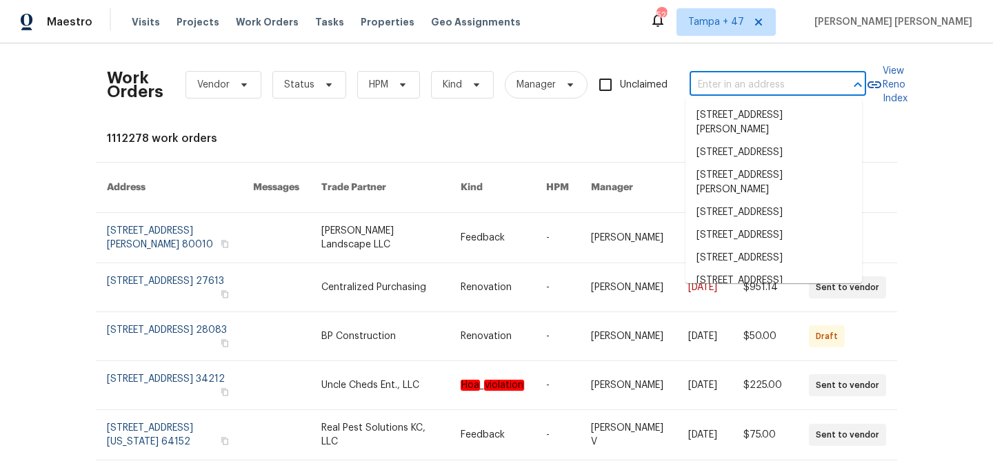
click at [760, 86] on input "text" at bounding box center [758, 84] width 138 height 21
paste input "2356 Bay Harbor Dr, Raleigh, NC 27604"
type input "2356 Bay Harbor Dr, Raleigh, NC 27604"
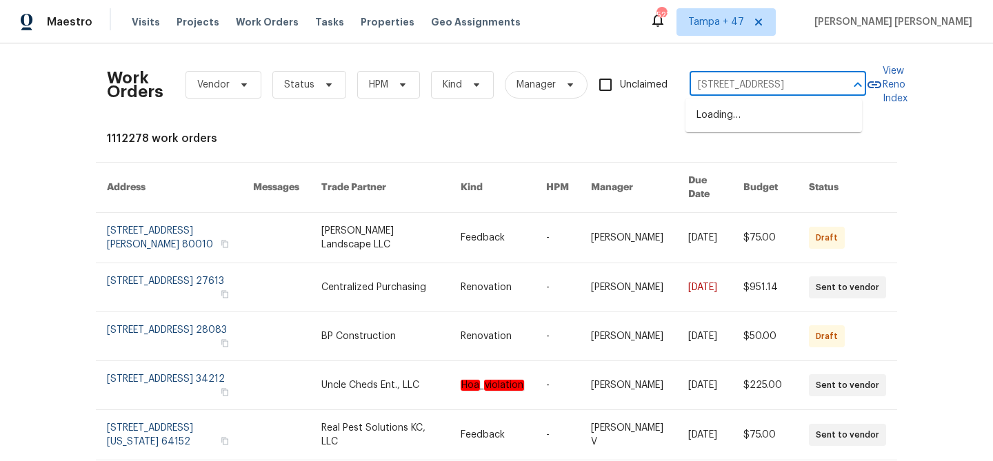
scroll to position [0, 47]
click at [747, 118] on li "2356 Bay Harbor Dr, Raleigh, NC 27604" at bounding box center [773, 115] width 176 height 23
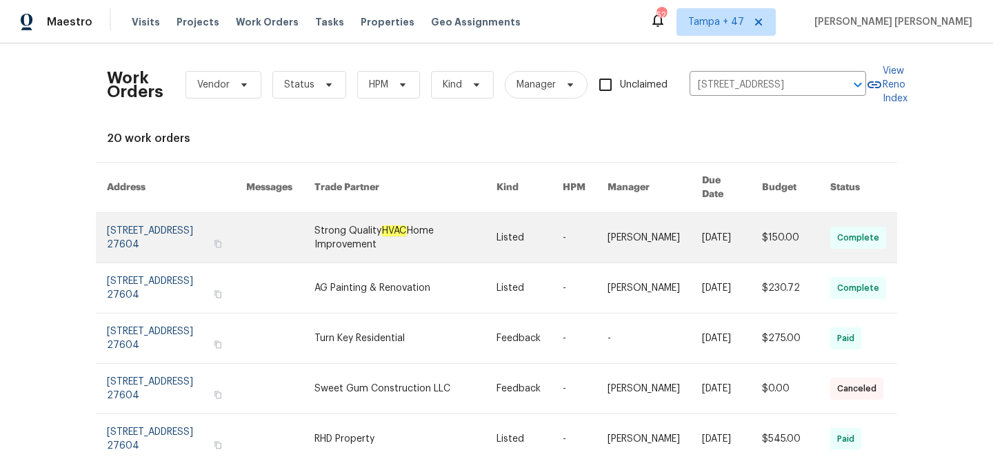
click at [691, 224] on td "10/3/2025" at bounding box center [721, 238] width 60 height 50
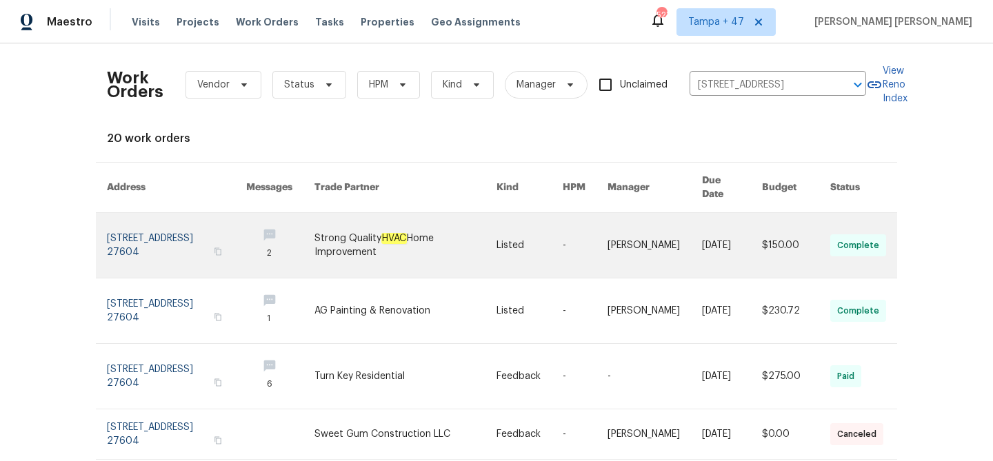
click at [621, 231] on link at bounding box center [654, 245] width 94 height 65
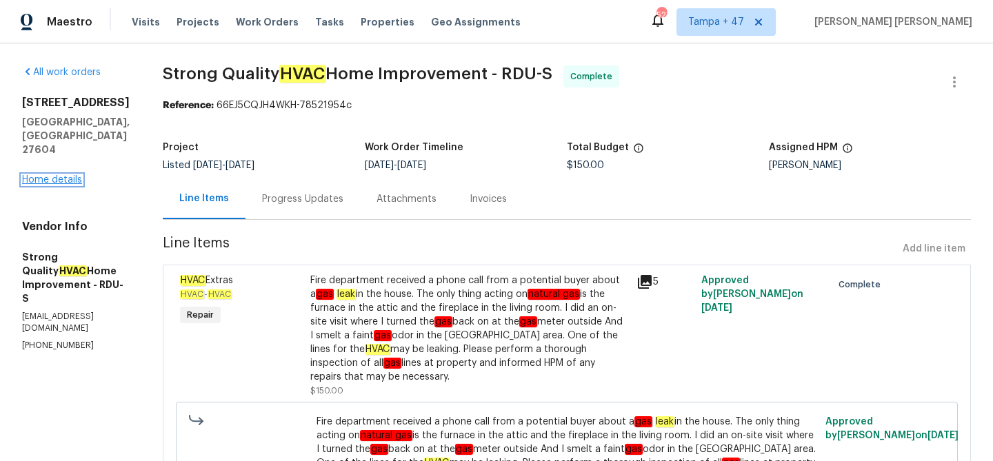
click at [54, 175] on link "Home details" at bounding box center [52, 180] width 60 height 10
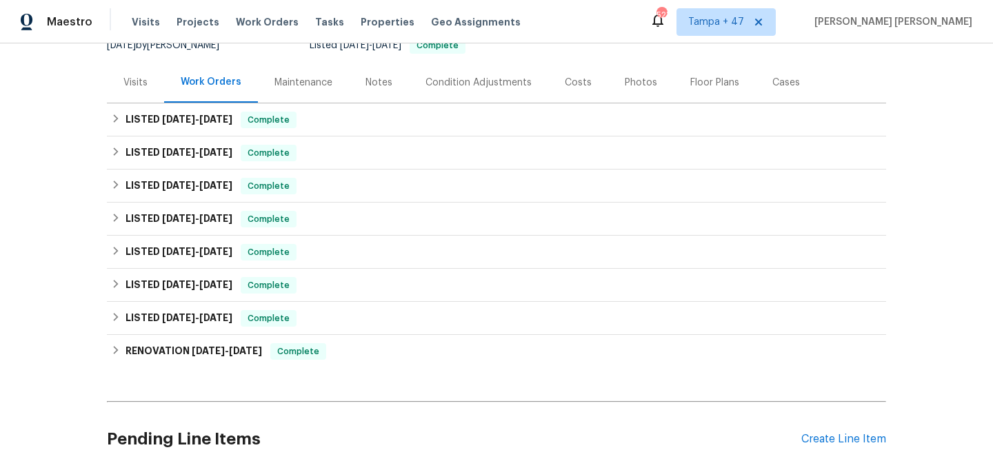
scroll to position [168, 0]
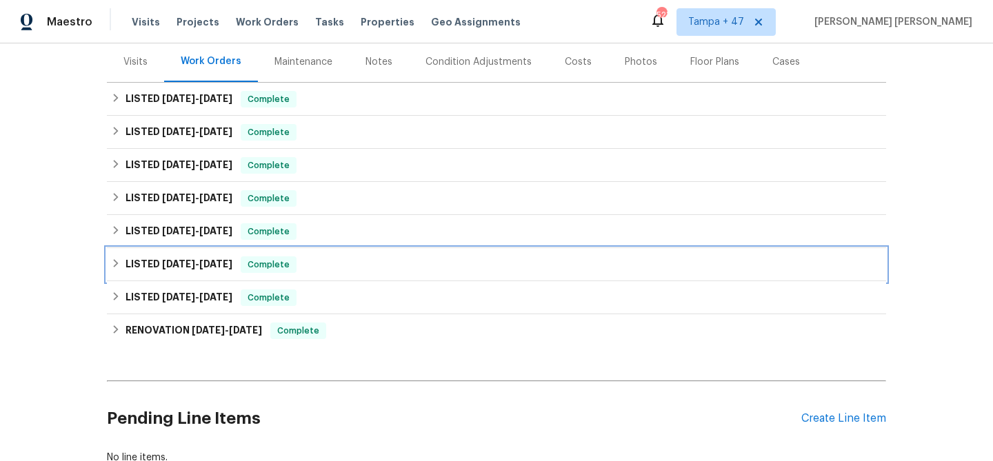
click at [305, 265] on div "LISTED 5/16/25 - 5/20/25 Complete" at bounding box center [496, 264] width 771 height 17
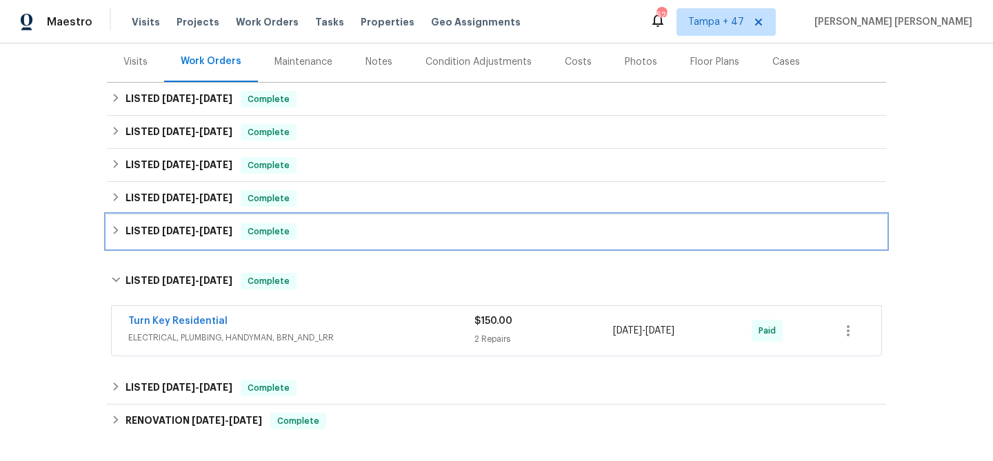
click at [296, 224] on div "Complete" at bounding box center [269, 231] width 56 height 17
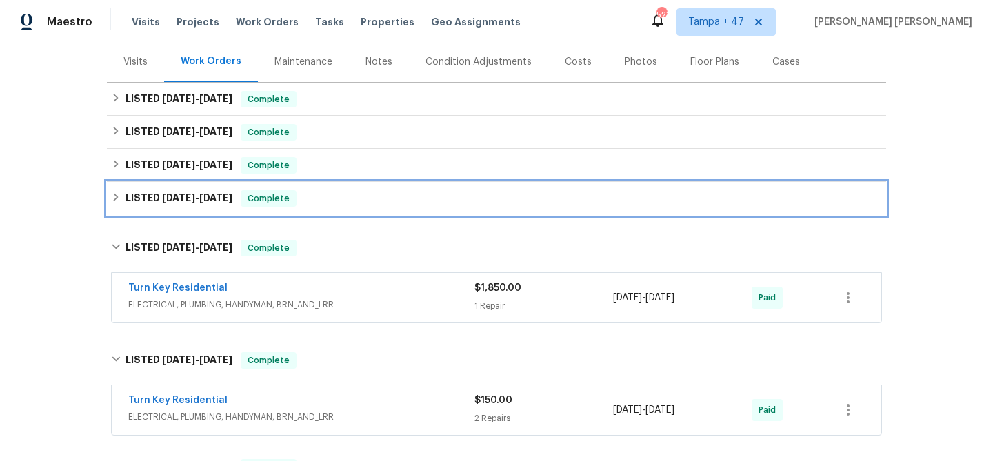
click at [303, 199] on div "LISTED 6/27/25 - 7/4/25 Complete" at bounding box center [496, 198] width 771 height 17
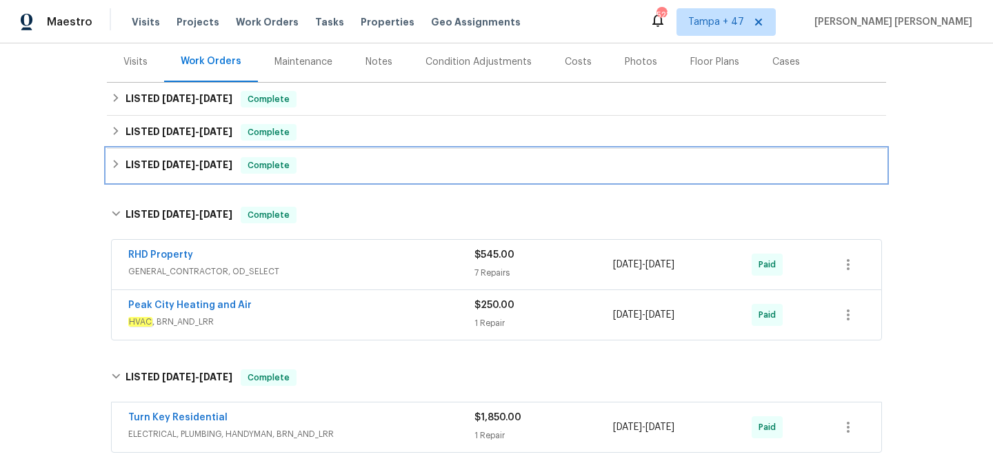
click at [324, 173] on div "LISTED 7/27/25 - 7/30/25 Complete" at bounding box center [496, 165] width 771 height 17
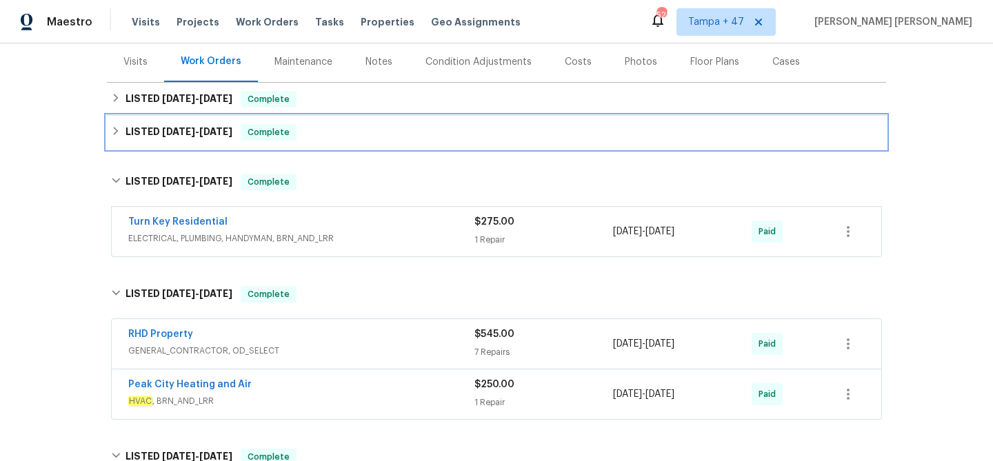
click at [351, 143] on div "LISTED 9/24/25 - 9/26/25 Complete" at bounding box center [496, 132] width 779 height 33
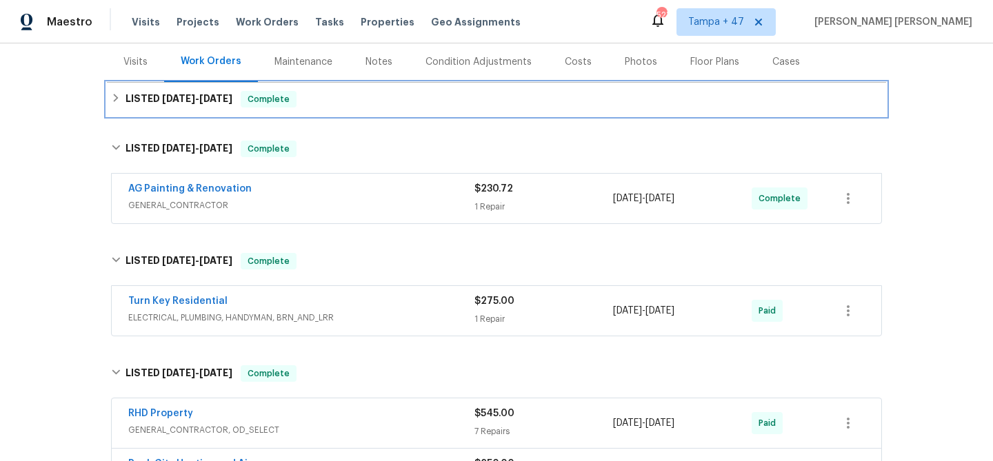
click at [377, 101] on div "LISTED 9/29/25 - 10/3/25 Complete" at bounding box center [496, 99] width 771 height 17
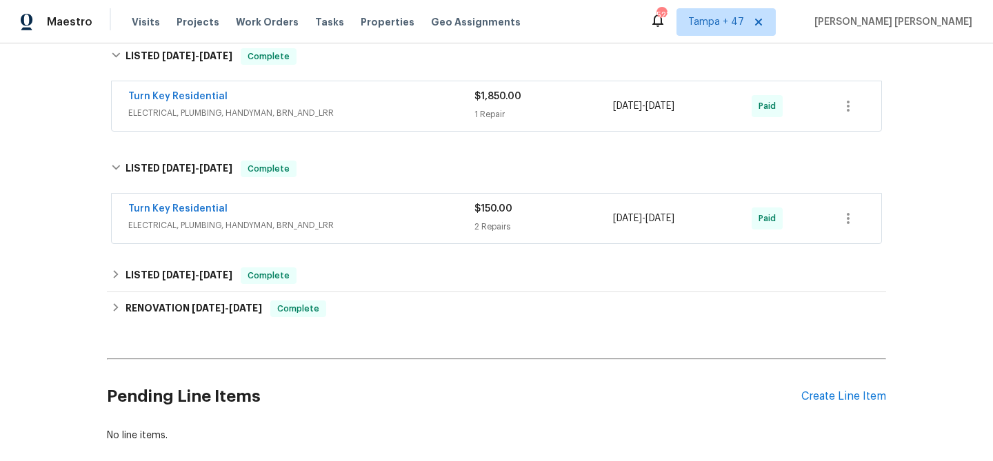
scroll to position [731, 0]
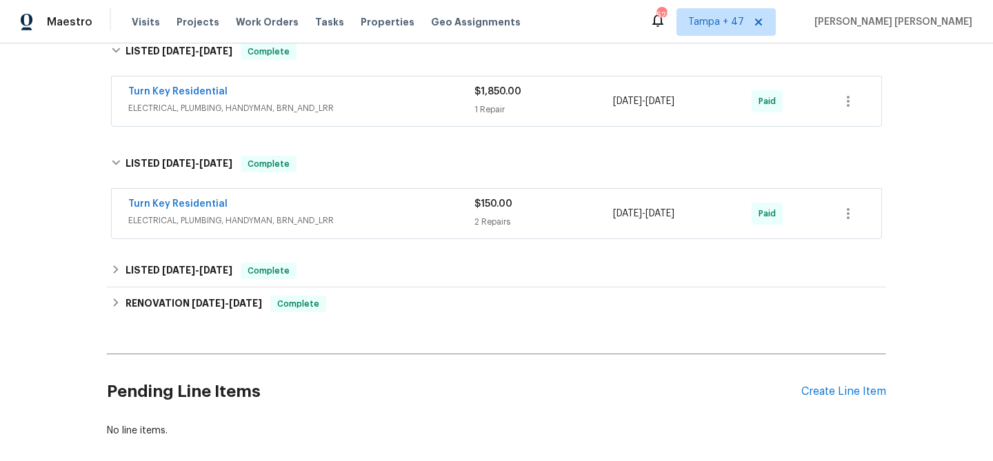
click at [360, 217] on span "ELECTRICAL, PLUMBING, HANDYMAN, BRN_AND_LRR" at bounding box center [301, 221] width 346 height 14
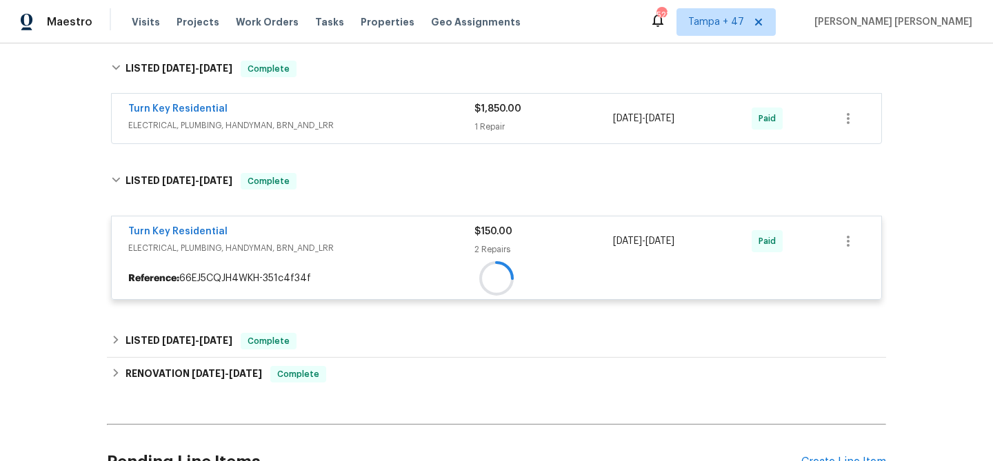
scroll to position [705, 0]
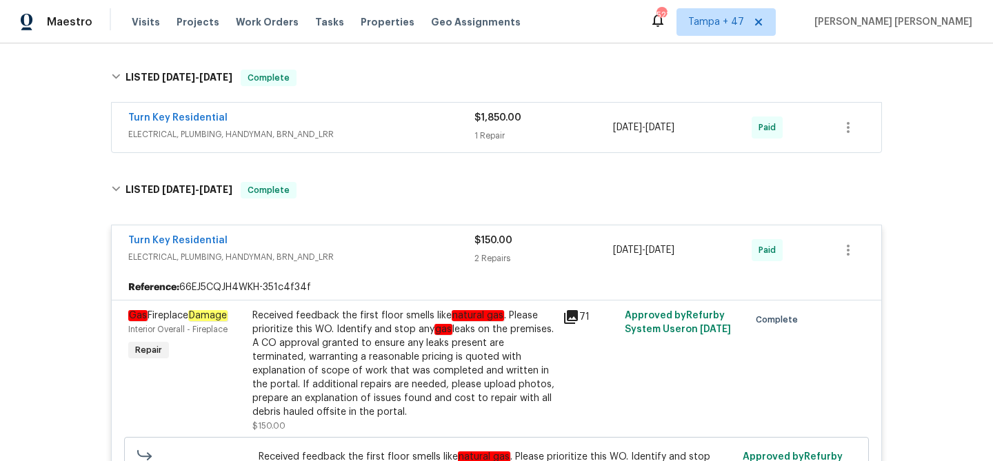
click at [407, 123] on div "Turn Key Residential" at bounding box center [301, 119] width 346 height 17
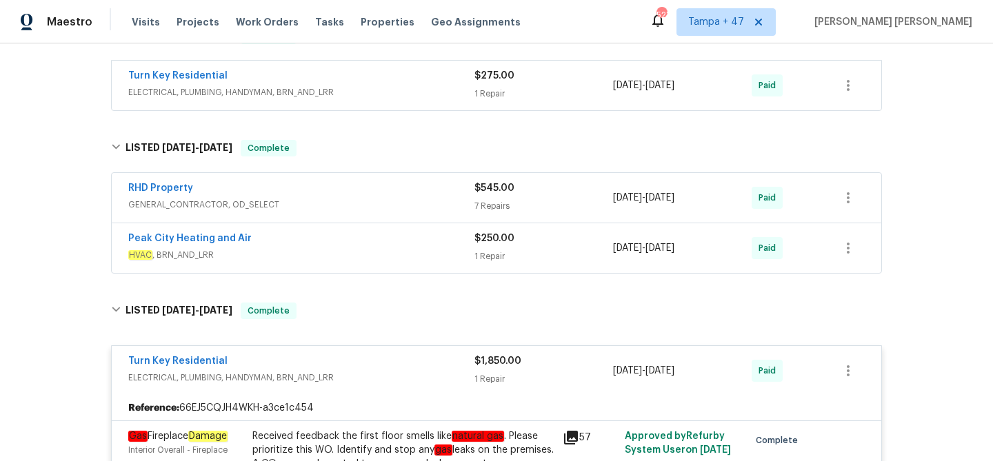
scroll to position [469, 0]
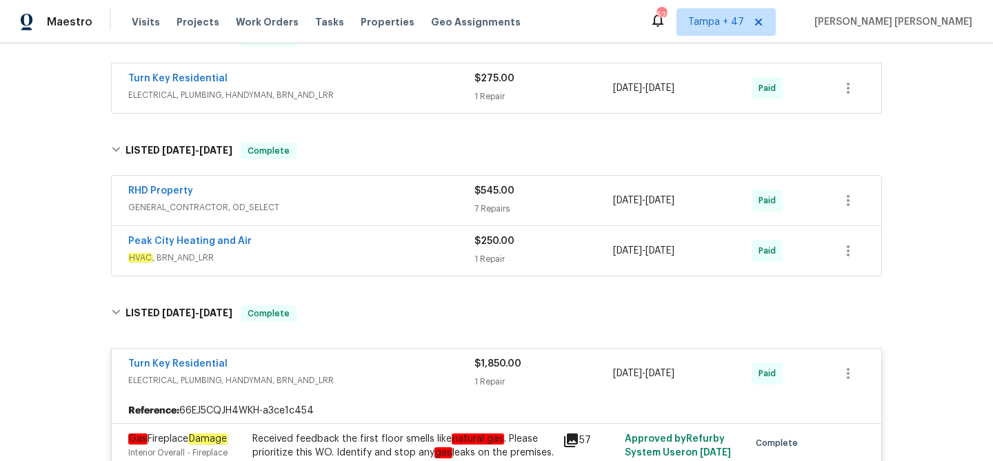
click at [424, 241] on div "Peak City Heating and Air" at bounding box center [301, 242] width 346 height 17
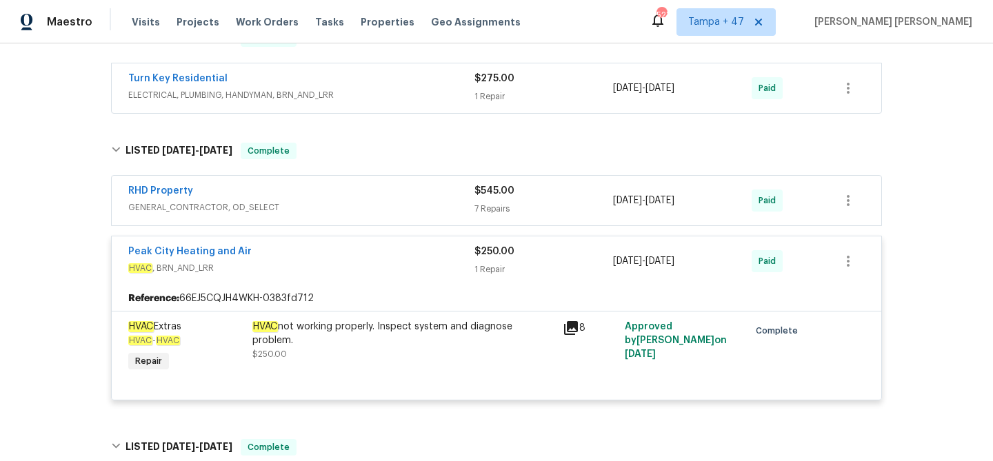
click at [415, 195] on div "RHD Property" at bounding box center [301, 192] width 346 height 17
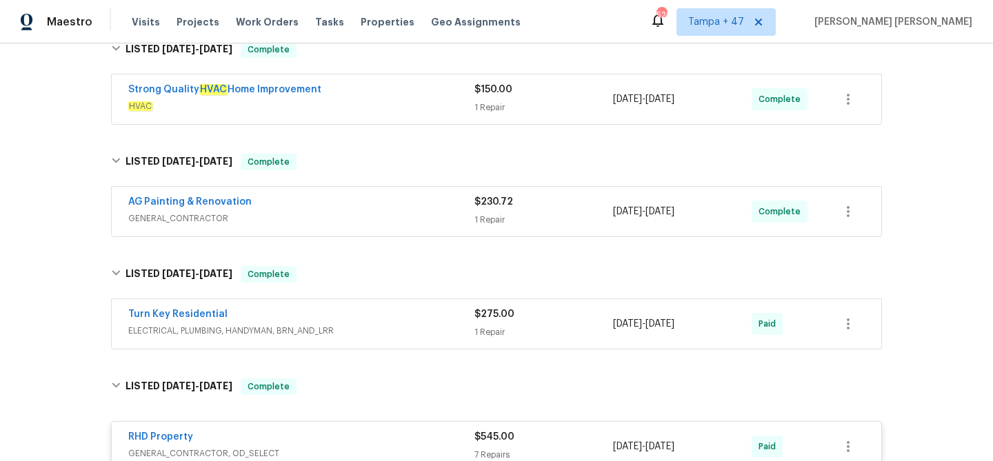
scroll to position [409, 0]
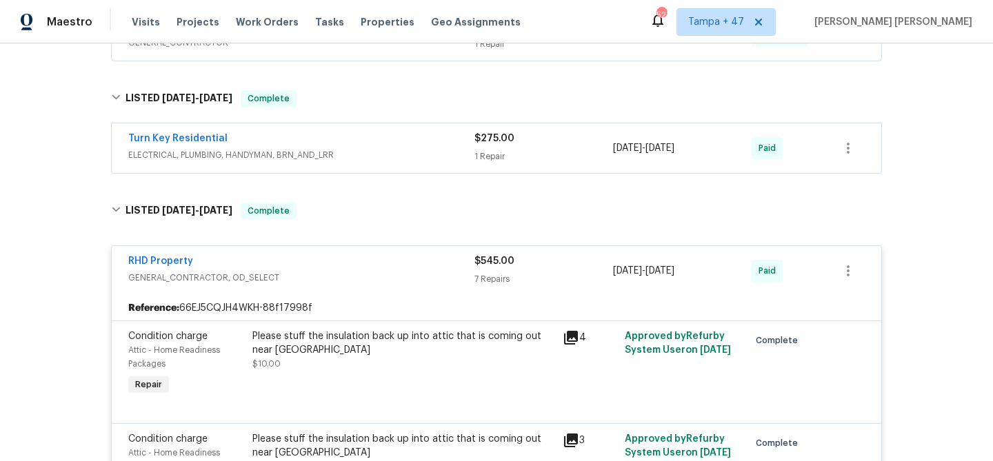
click at [441, 159] on span "ELECTRICAL, PLUMBING, HANDYMAN, BRN_AND_LRR" at bounding box center [301, 155] width 346 height 14
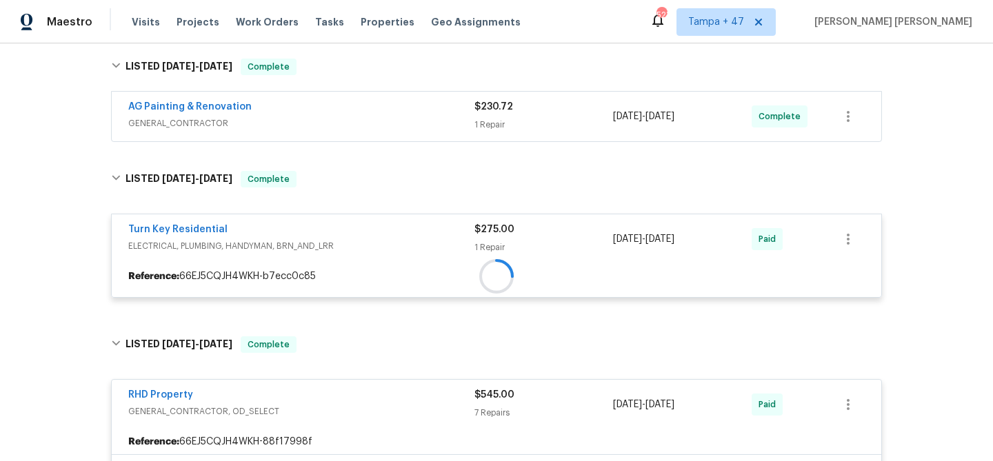
scroll to position [316, 0]
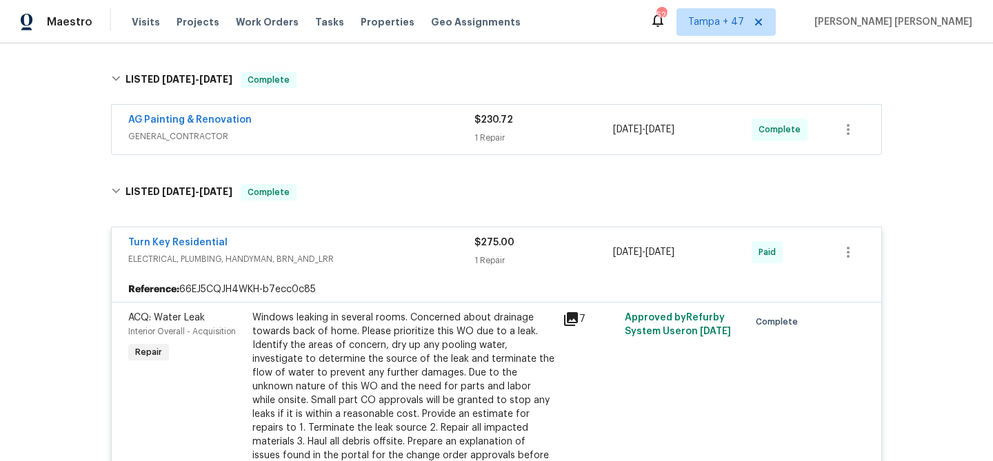
click at [433, 125] on div "AG Painting & Renovation" at bounding box center [301, 121] width 346 height 17
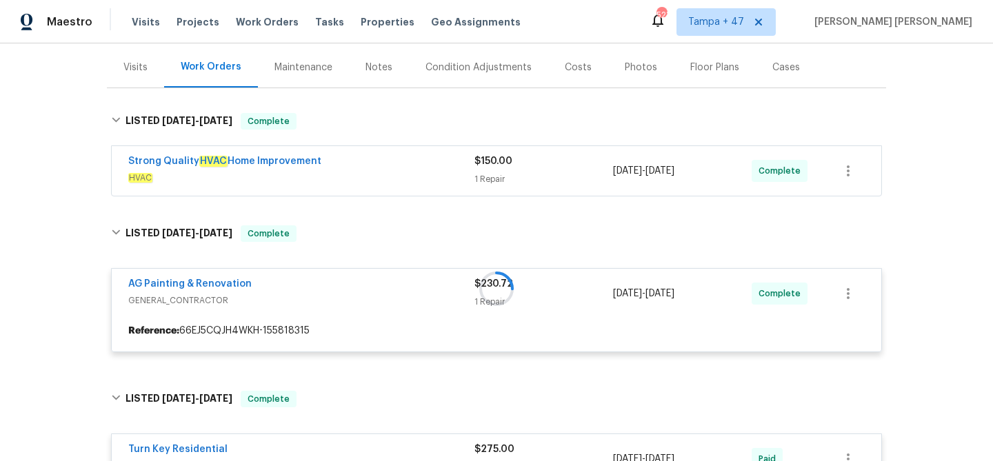
scroll to position [108, 0]
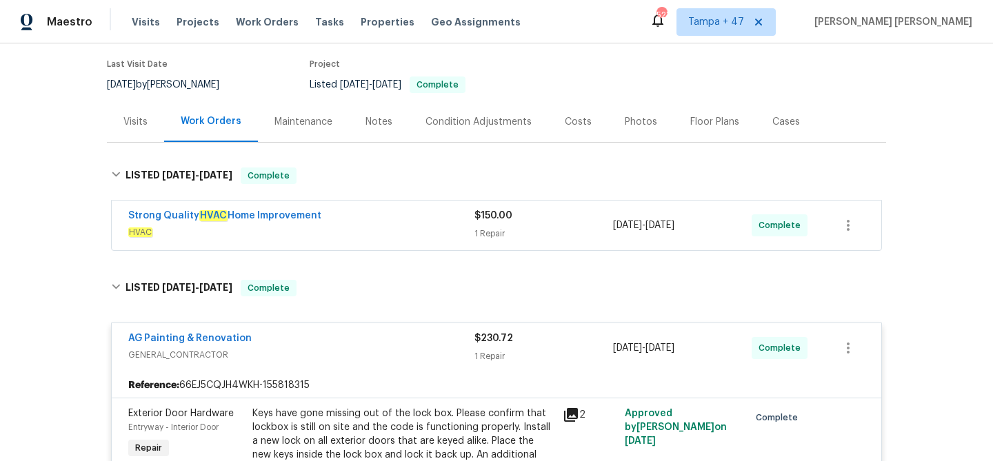
click at [433, 225] on div "Strong Quality HVAC Home Improvement" at bounding box center [301, 217] width 346 height 17
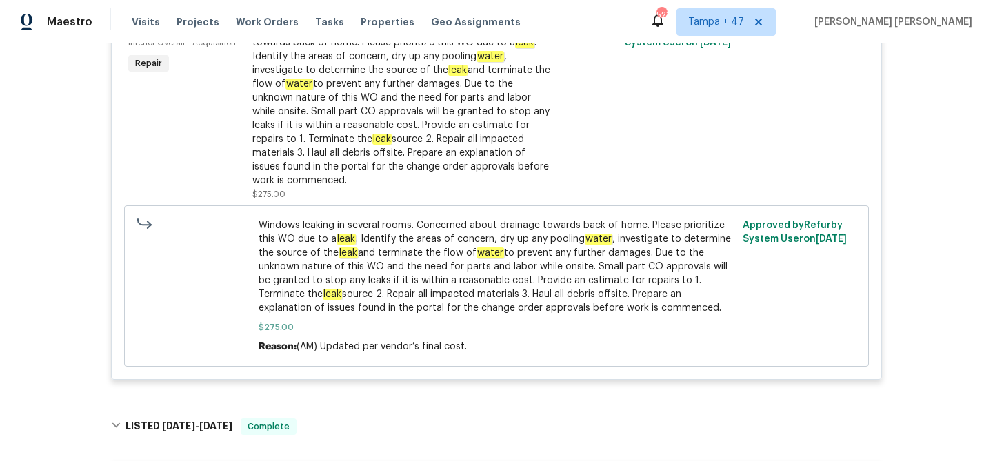
scroll to position [1074, 0]
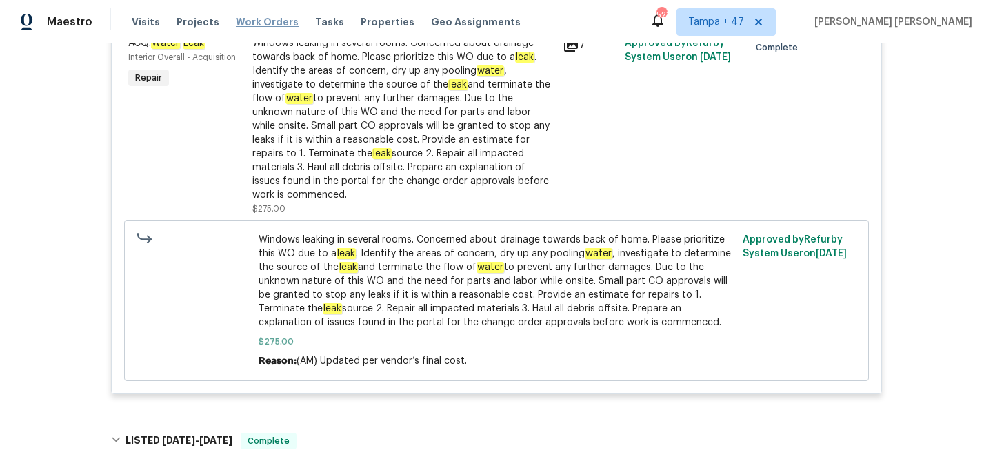
click at [262, 23] on span "Work Orders" at bounding box center [267, 22] width 63 height 14
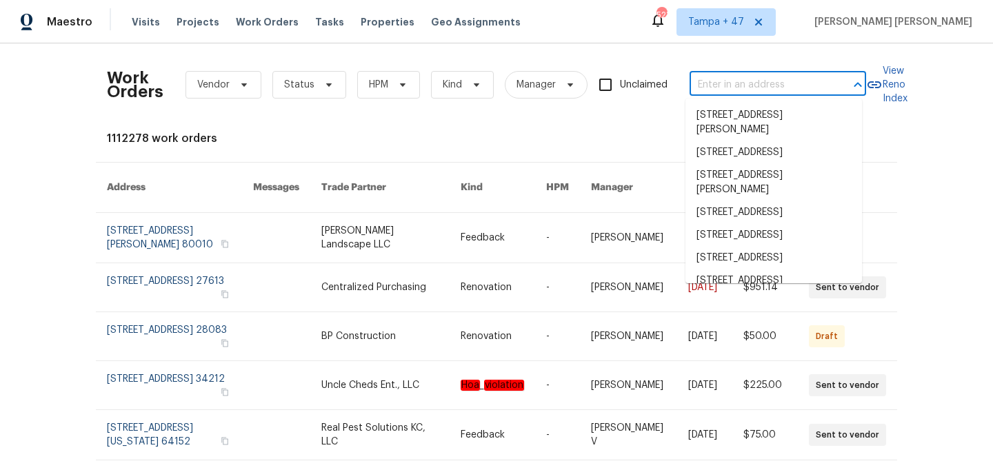
click at [772, 87] on input "text" at bounding box center [758, 84] width 138 height 21
paste input "14 W Bridlewood Trl, Durham, NC 27713"
type input "14 W Bridlewood Trl, Durham, NC 27713"
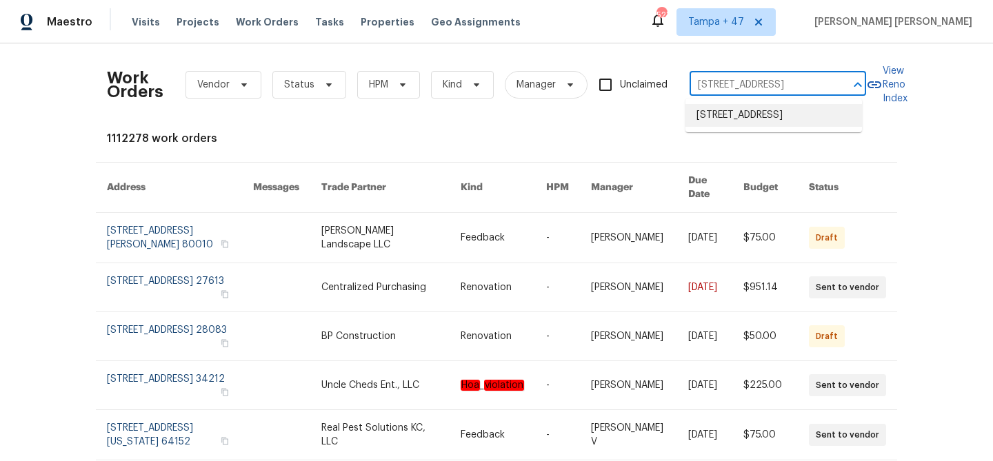
click at [736, 114] on li "14 W Bridlewood Trl, Durham, NC 27713" at bounding box center [773, 115] width 176 height 23
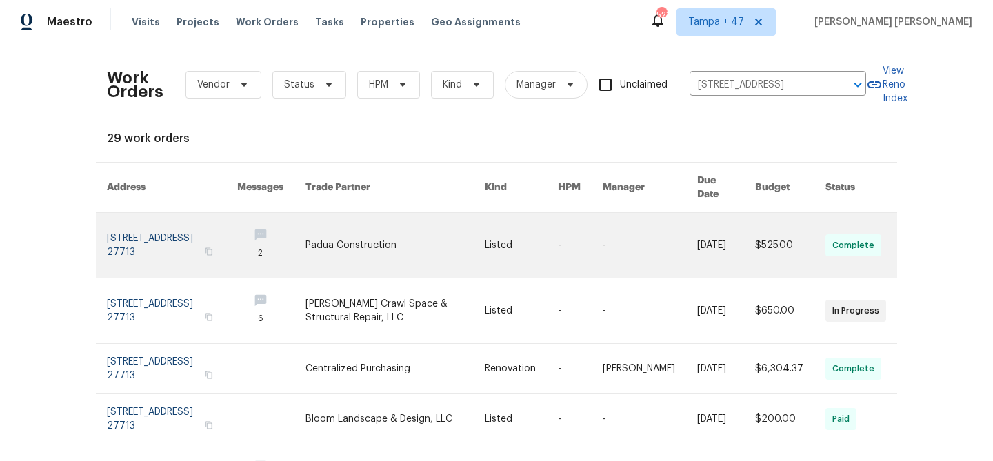
click at [697, 232] on link at bounding box center [726, 245] width 58 height 65
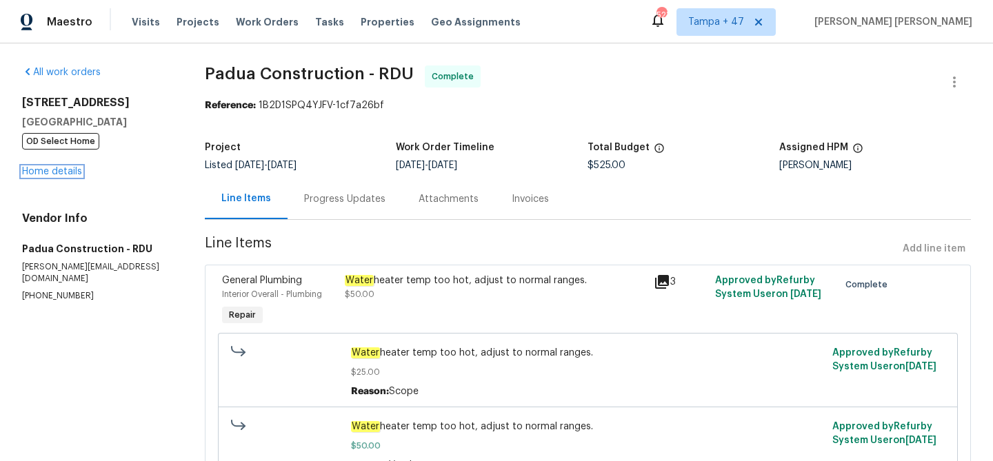
click at [48, 172] on link "Home details" at bounding box center [52, 172] width 60 height 10
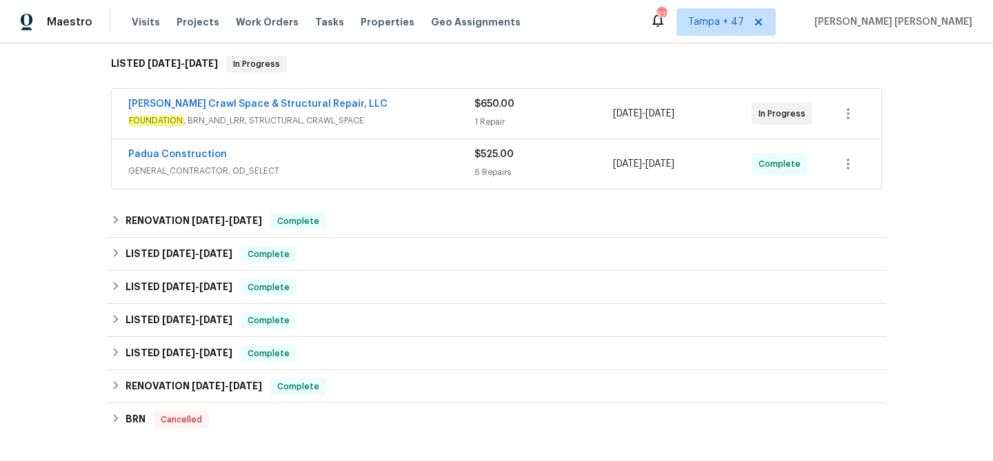
scroll to position [219, 0]
click at [394, 163] on div "Padua Construction" at bounding box center [301, 156] width 346 height 17
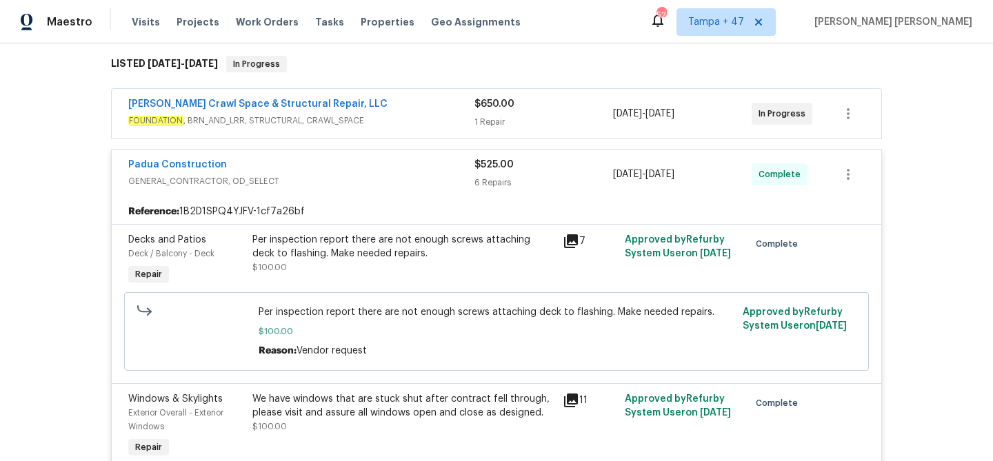
click at [412, 112] on div "Falcone Crawl Space & Structural Repair, LLC" at bounding box center [301, 105] width 346 height 17
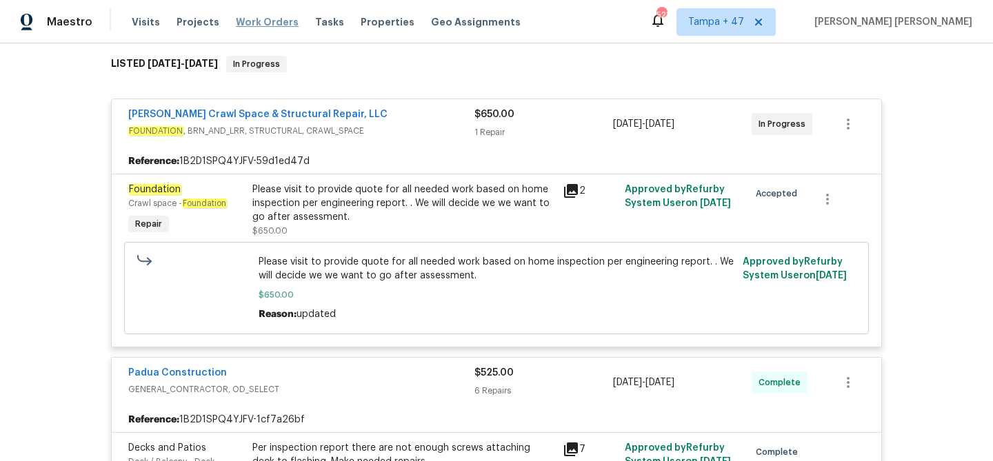
click at [256, 24] on span "Work Orders" at bounding box center [267, 22] width 63 height 14
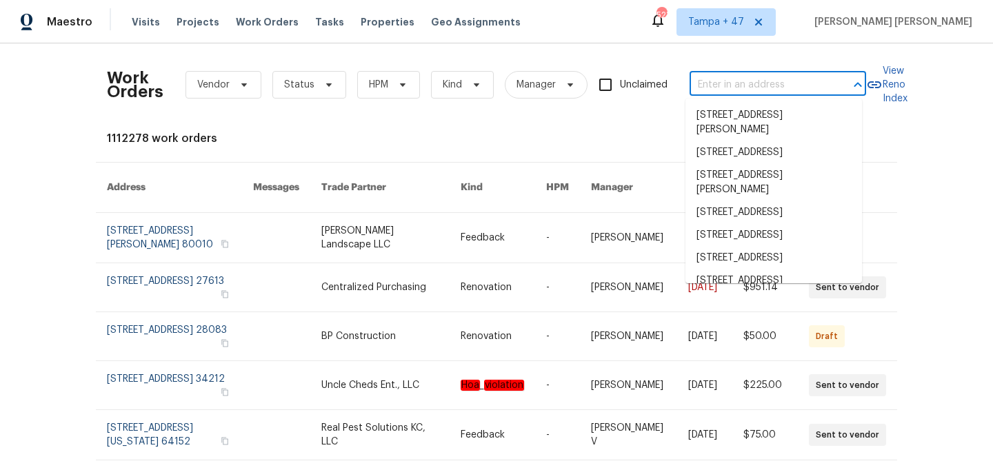
click at [771, 87] on input "text" at bounding box center [758, 84] width 138 height 21
paste input "236 Wandering Ln, Mocksville, NC 27028"
type input "236 Wandering Ln, Mocksville, NC 27028"
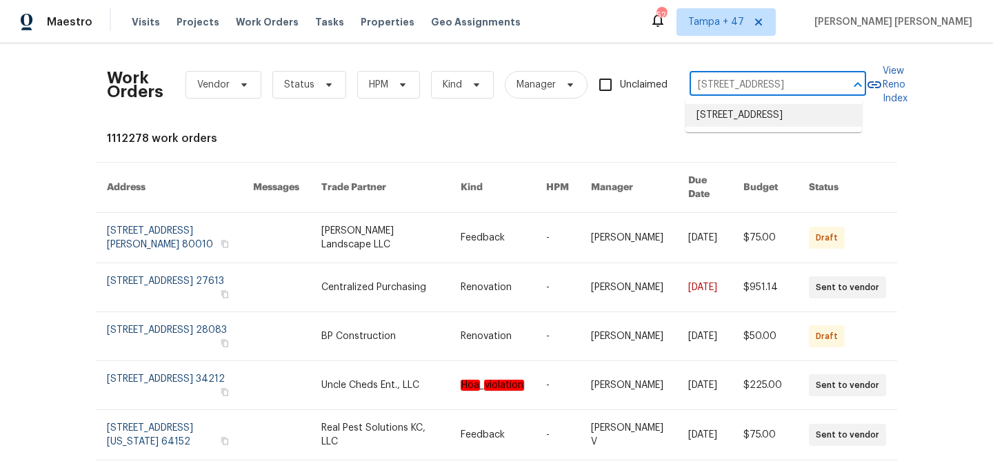
click at [759, 115] on li "236 Wandering Ln, Mocksville, NC 27028" at bounding box center [773, 115] width 176 height 23
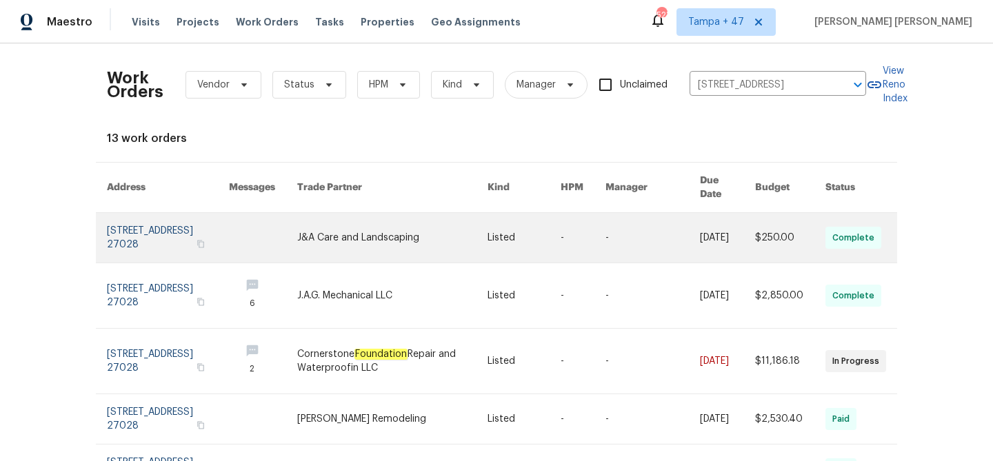
click at [708, 231] on link at bounding box center [727, 238] width 55 height 50
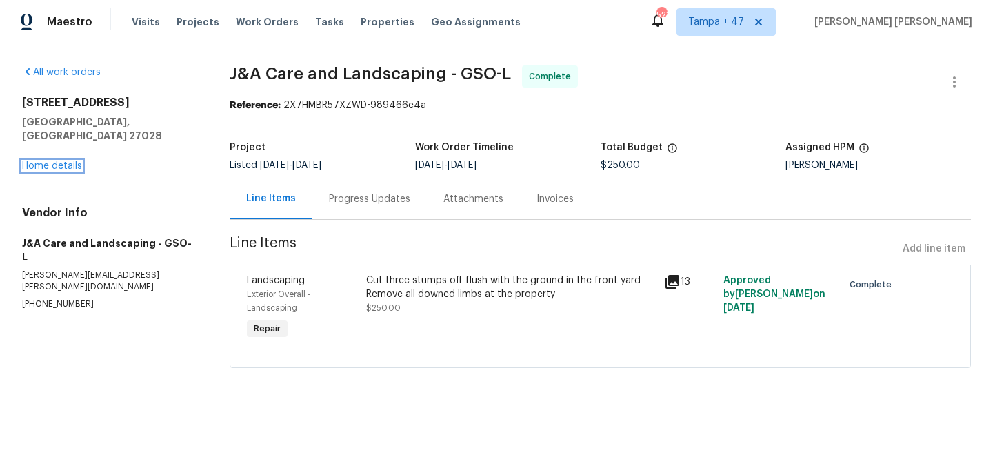
click at [43, 161] on link "Home details" at bounding box center [52, 166] width 60 height 10
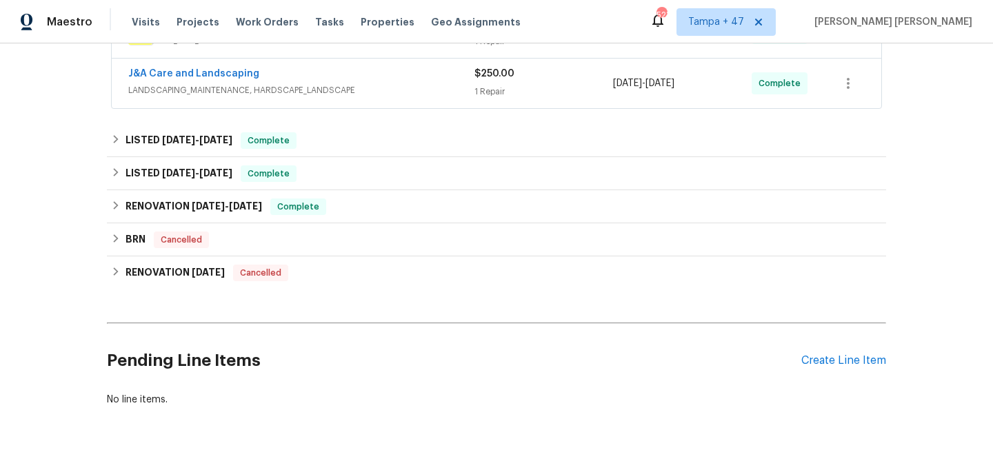
scroll to position [372, 0]
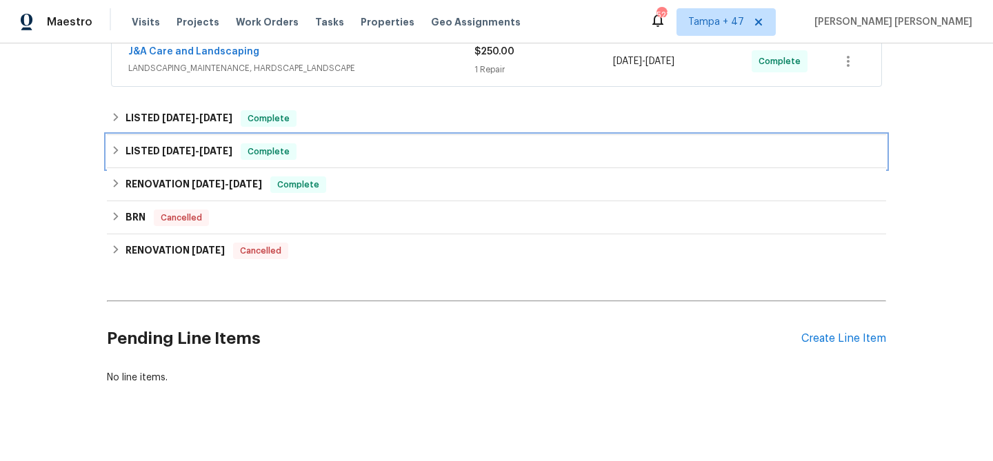
click at [350, 151] on div "LISTED 5/14/25 - 5/15/25 Complete" at bounding box center [496, 151] width 771 height 17
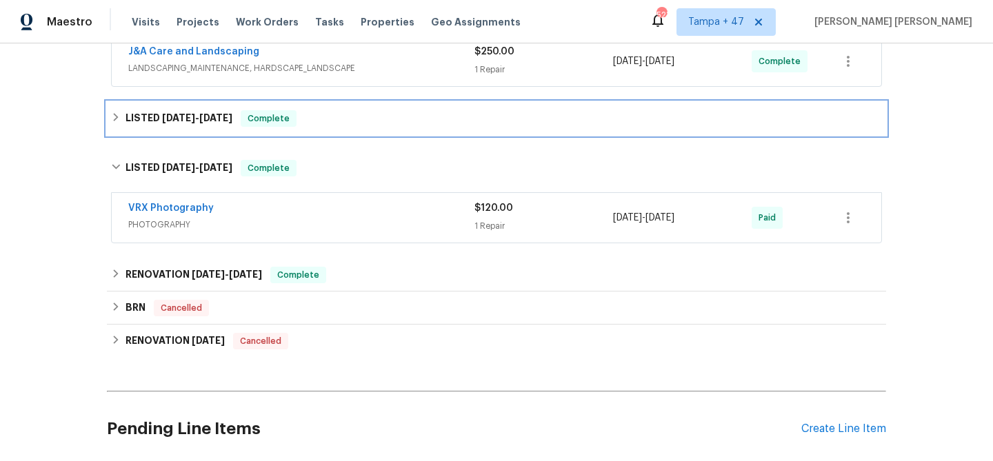
click at [371, 116] on div "LISTED 6/17/25 - 6/19/25 Complete" at bounding box center [496, 118] width 771 height 17
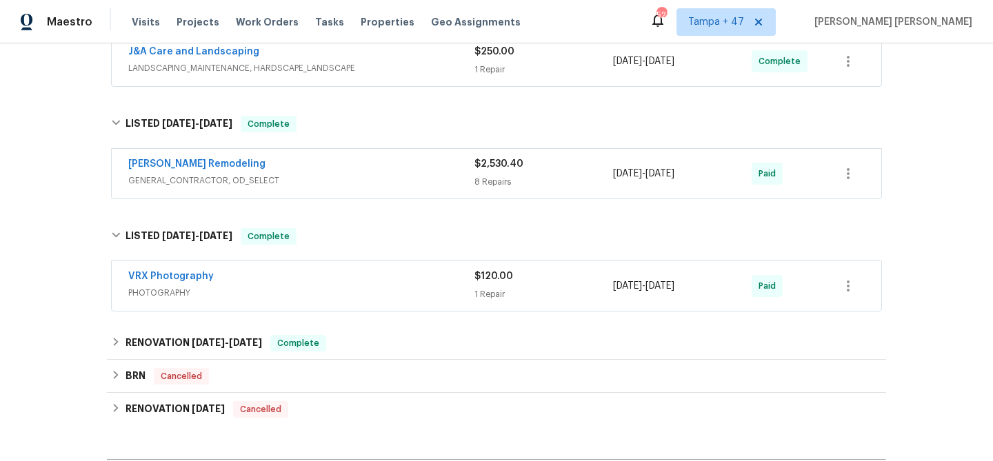
click at [411, 178] on span "GENERAL_CONTRACTOR, OD_SELECT" at bounding box center [301, 181] width 346 height 14
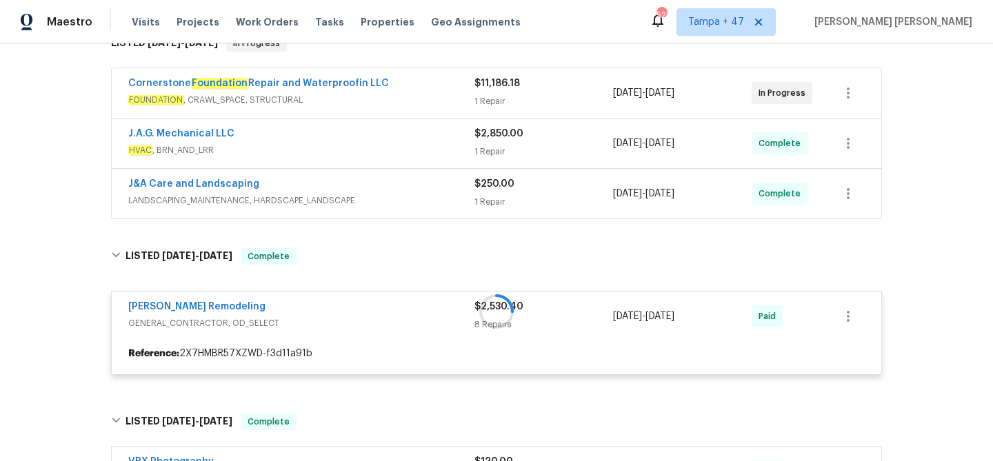
scroll to position [225, 0]
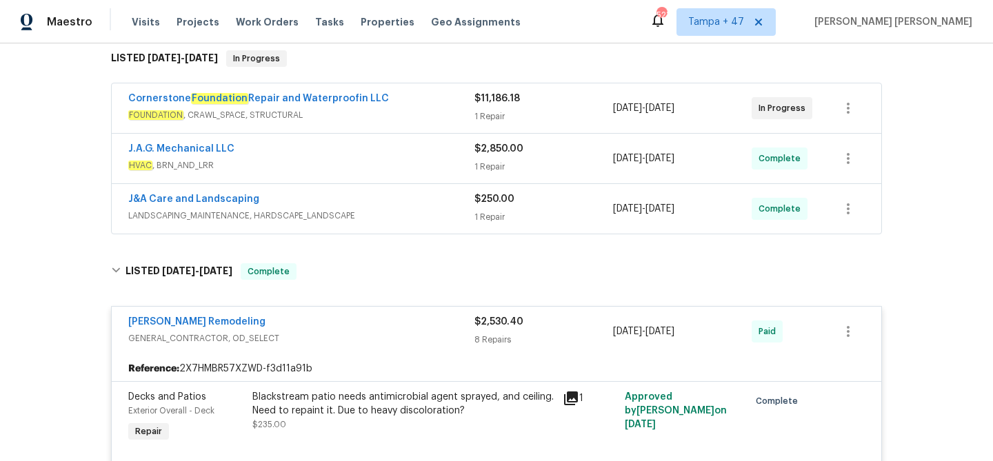
click at [428, 205] on div "J&A Care and Landscaping" at bounding box center [301, 200] width 346 height 17
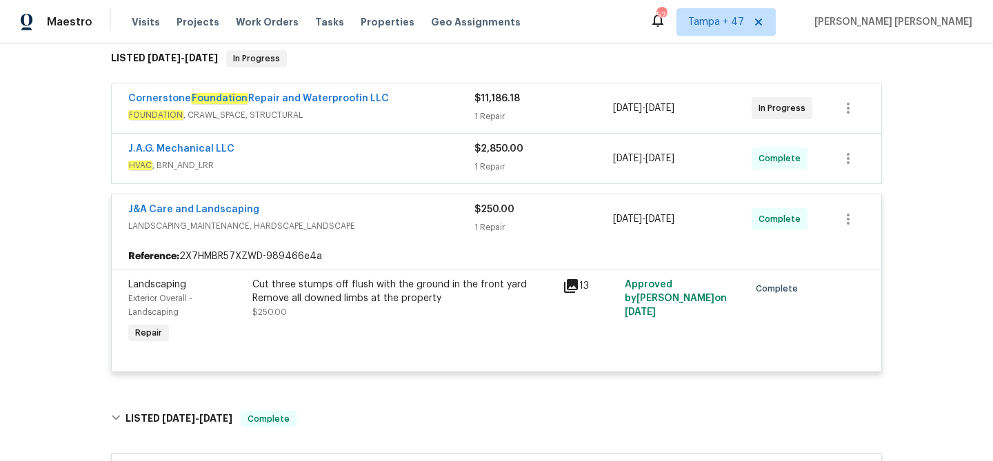
click at [436, 155] on div "J.A.G. Mechanical LLC" at bounding box center [301, 150] width 346 height 17
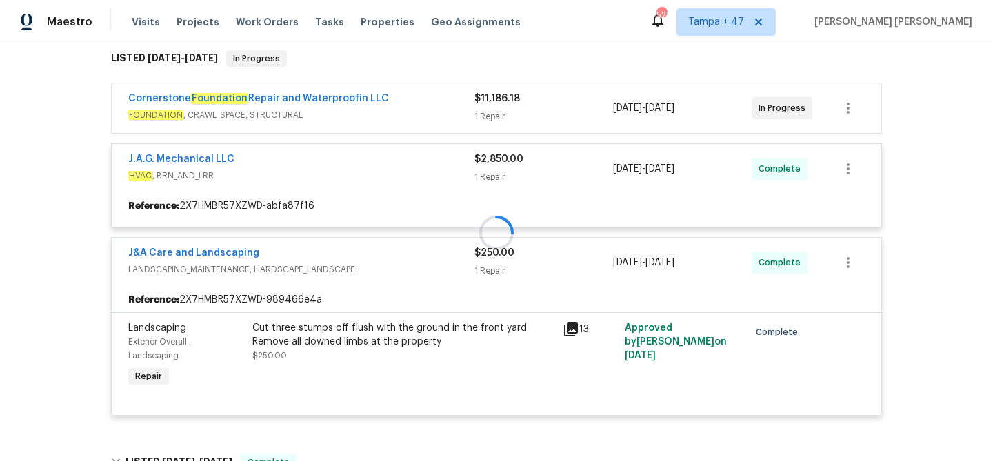
click at [435, 108] on div at bounding box center [496, 233] width 779 height 393
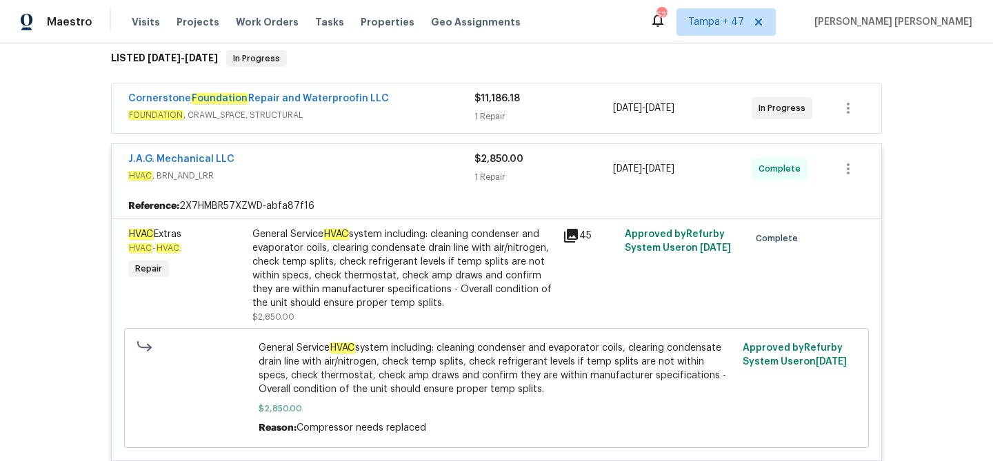
click at [438, 108] on span "FOUNDATION , CRAWL_SPACE, STRUCTURAL" at bounding box center [301, 115] width 346 height 14
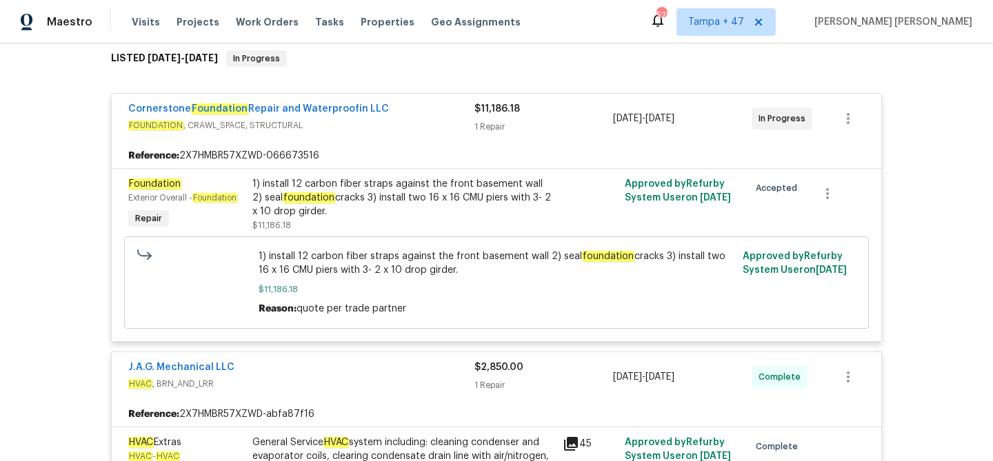
click at [442, 127] on span "FOUNDATION , CRAWL_SPACE, STRUCTURAL" at bounding box center [301, 126] width 346 height 14
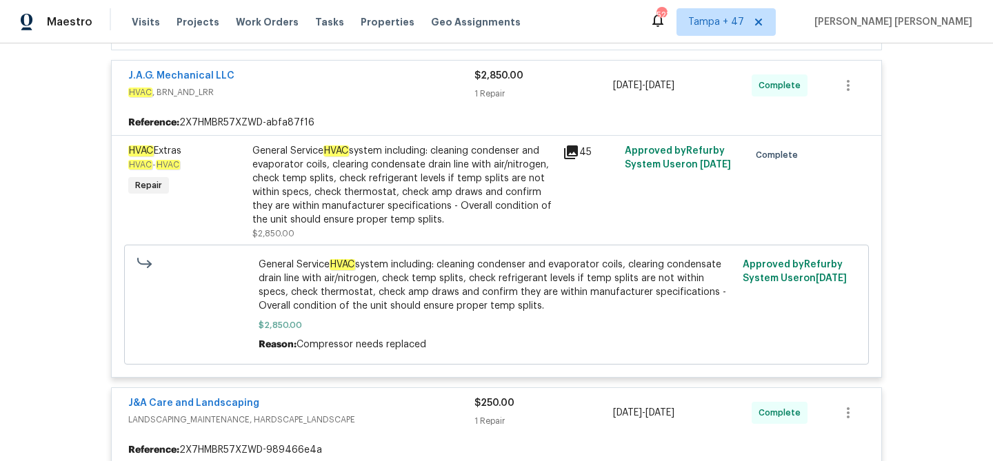
scroll to position [254, 0]
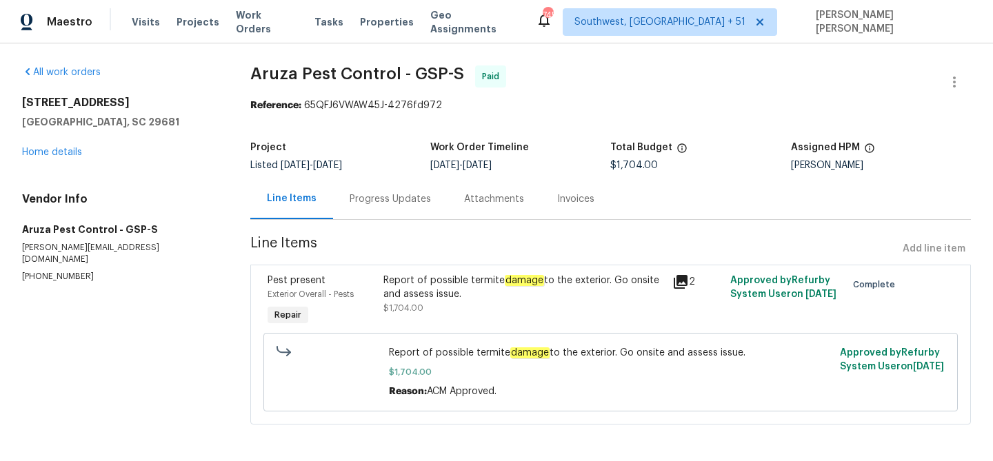
click at [398, 193] on div "Progress Updates" at bounding box center [390, 199] width 81 height 14
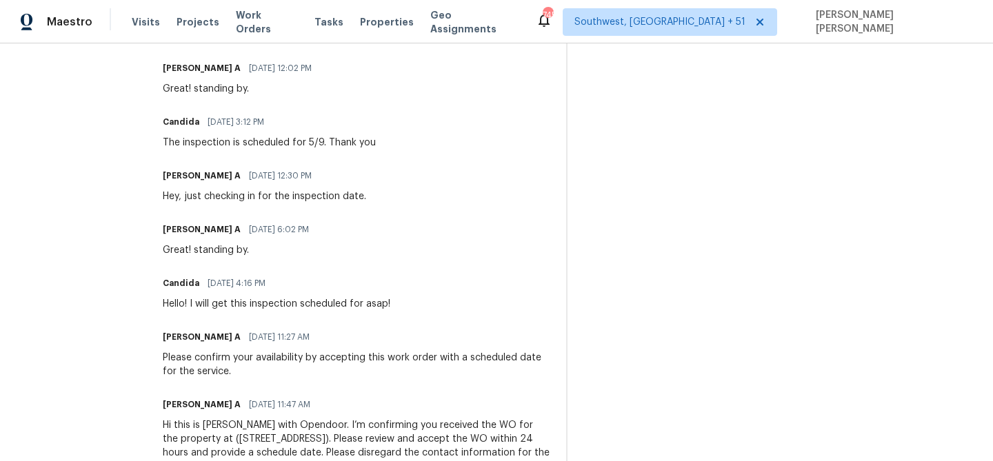
scroll to position [1235, 0]
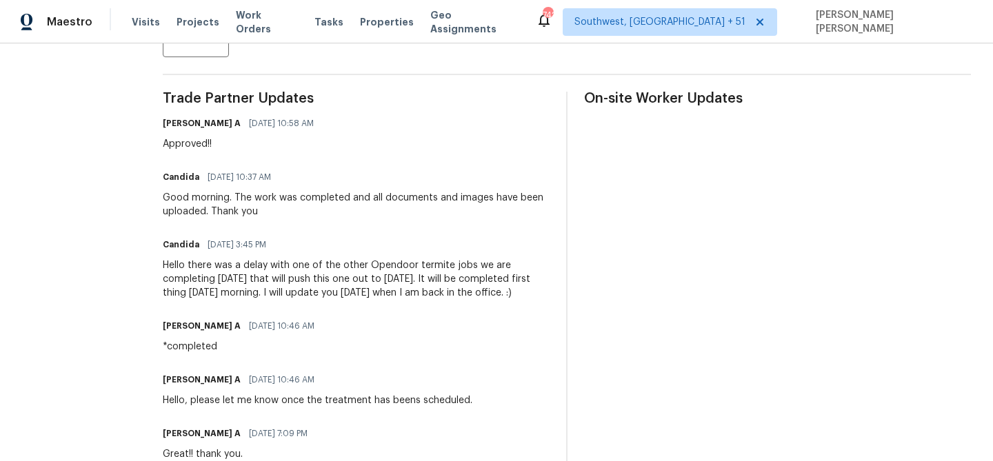
scroll to position [0, 0]
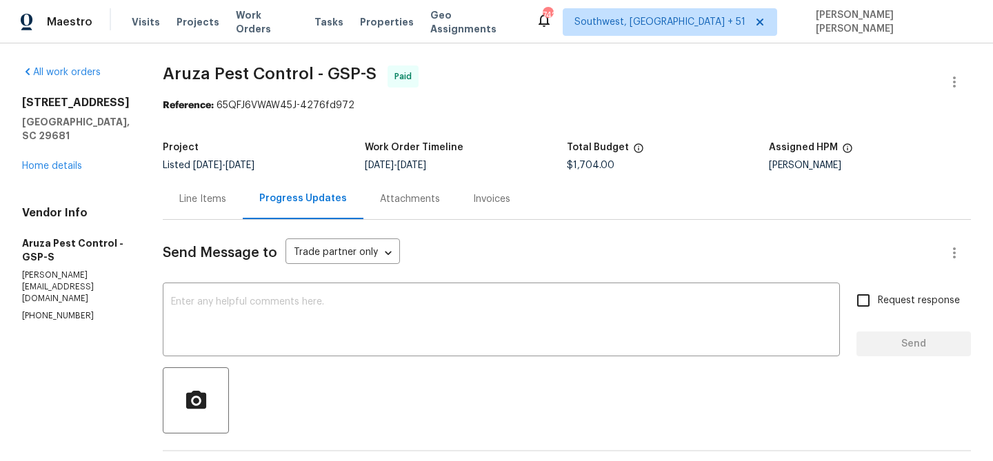
click at [193, 190] on div "Line Items" at bounding box center [203, 199] width 80 height 41
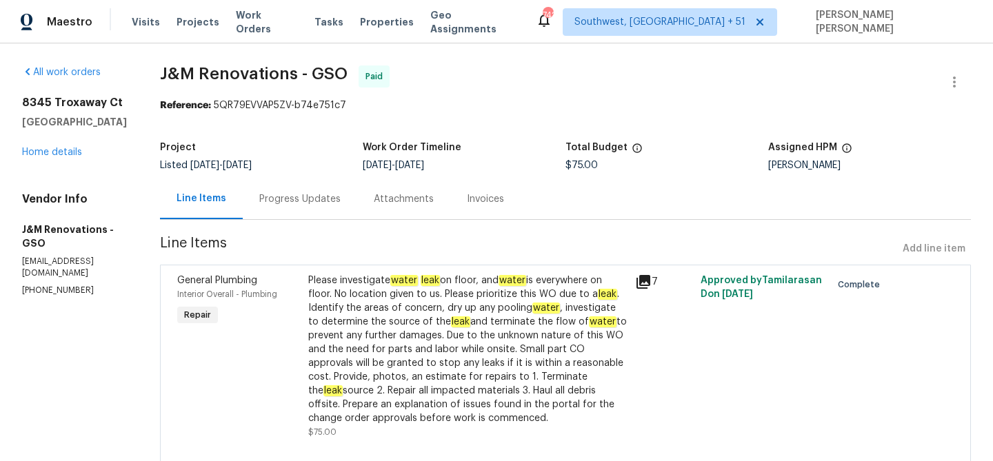
click at [298, 198] on div "Progress Updates" at bounding box center [299, 199] width 81 height 14
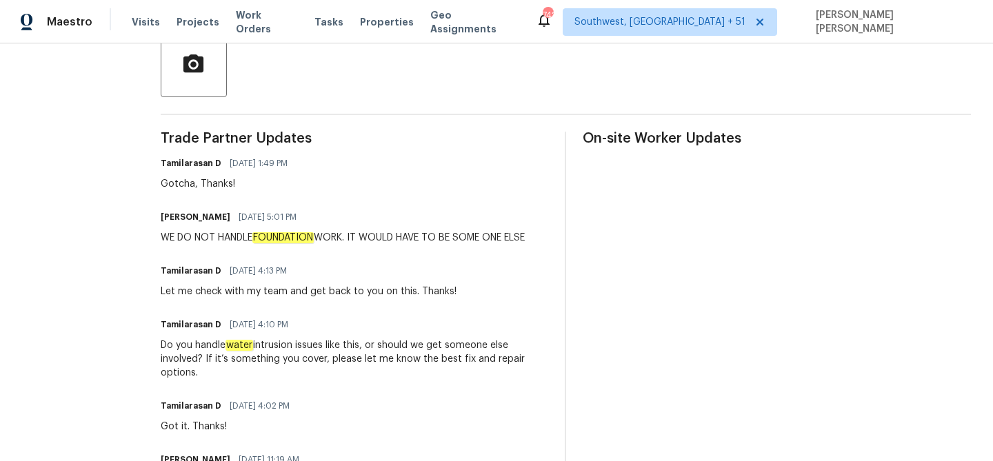
scroll to position [290, 0]
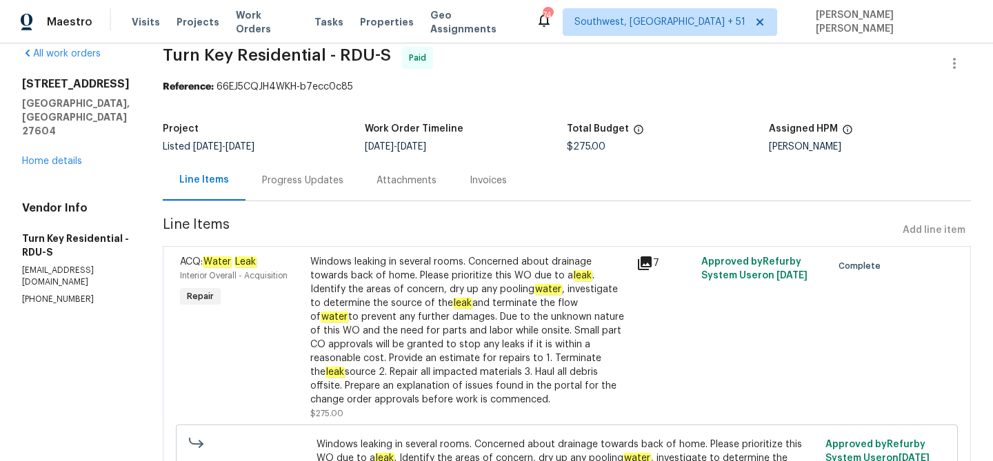
drag, startPoint x: 361, startPoint y: 187, endPoint x: 382, endPoint y: 185, distance: 21.4
click at [343, 187] on div "Progress Updates" at bounding box center [302, 181] width 81 height 14
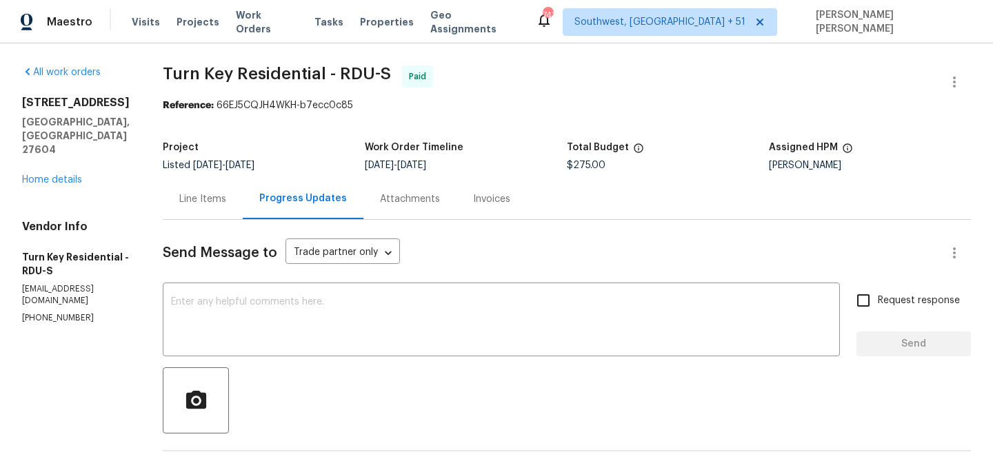
click at [226, 203] on div "Line Items" at bounding box center [202, 199] width 47 height 14
